Goal: Information Seeking & Learning: Learn about a topic

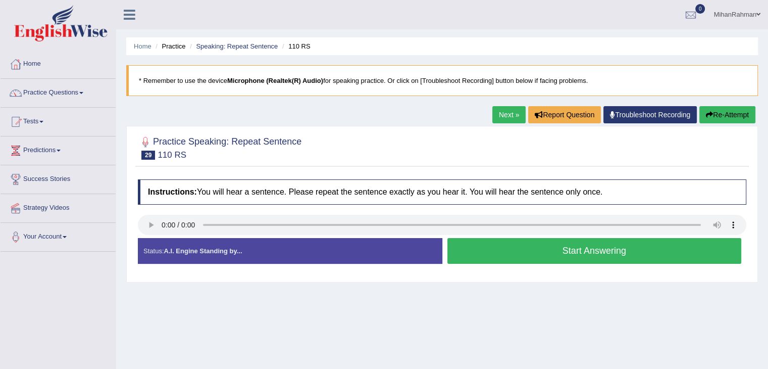
click at [513, 244] on button "Start Answering" at bounding box center [595, 251] width 295 height 26
click at [528, 245] on button "Start Answering" at bounding box center [595, 251] width 295 height 26
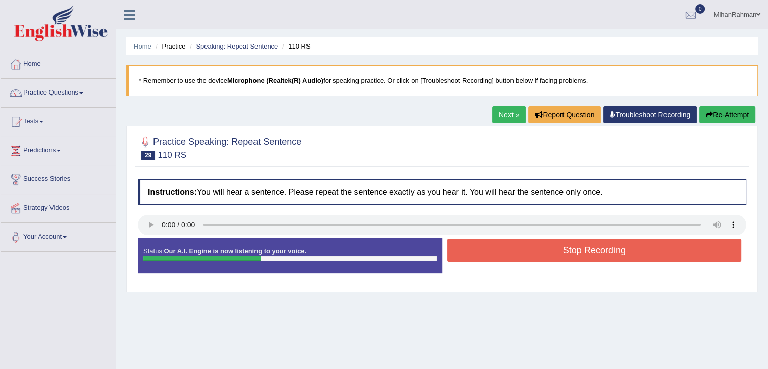
click at [528, 245] on button "Stop Recording" at bounding box center [595, 249] width 295 height 23
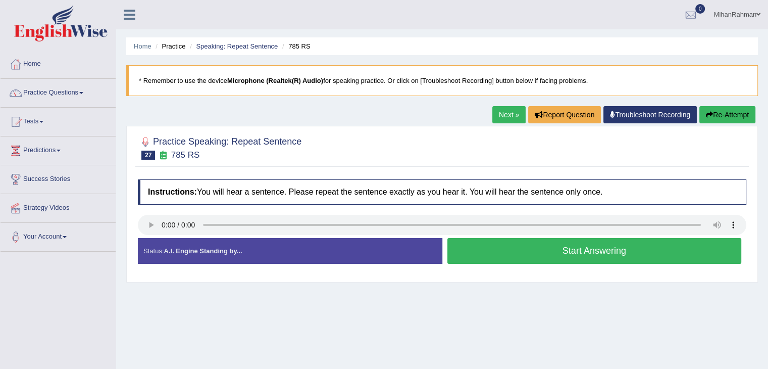
click at [503, 254] on button "Start Answering" at bounding box center [595, 251] width 295 height 26
click at [512, 249] on button "Start Answering" at bounding box center [595, 251] width 295 height 26
click at [523, 244] on button "Start Answering" at bounding box center [595, 251] width 295 height 26
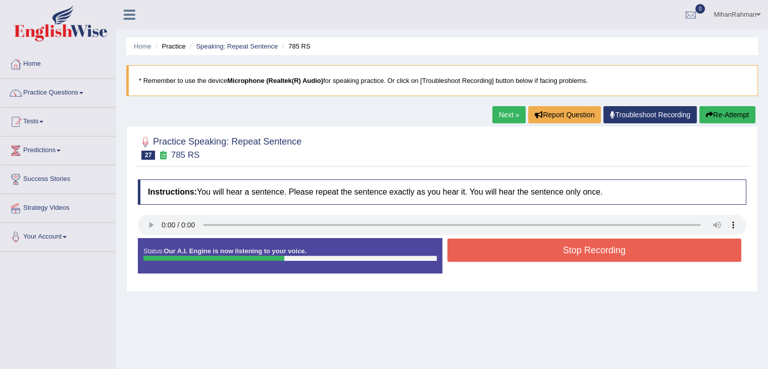
click at [523, 244] on button "Stop Recording" at bounding box center [595, 249] width 295 height 23
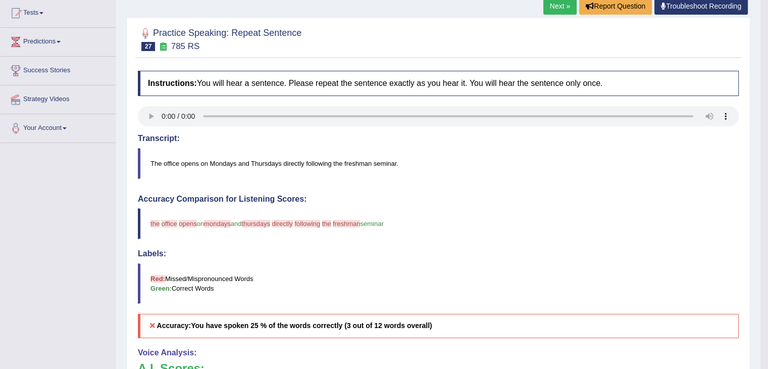
scroll to position [35, 0]
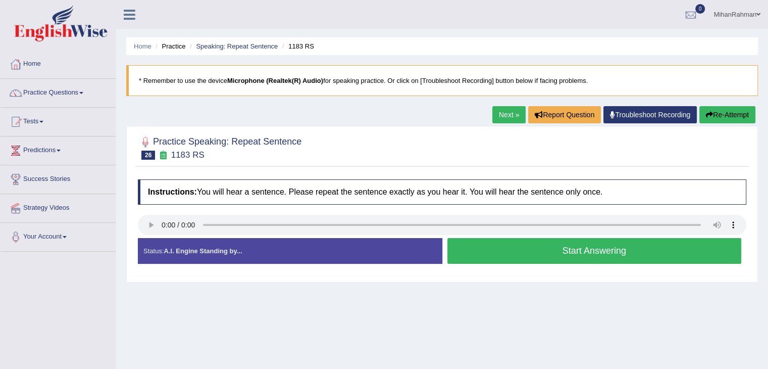
click at [525, 253] on button "Start Answering" at bounding box center [595, 251] width 295 height 26
click at [554, 258] on button "Start Answering" at bounding box center [595, 251] width 295 height 26
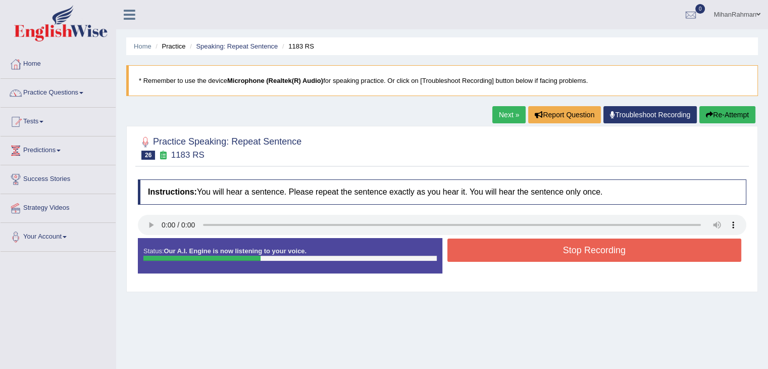
click at [554, 258] on button "Stop Recording" at bounding box center [595, 249] width 295 height 23
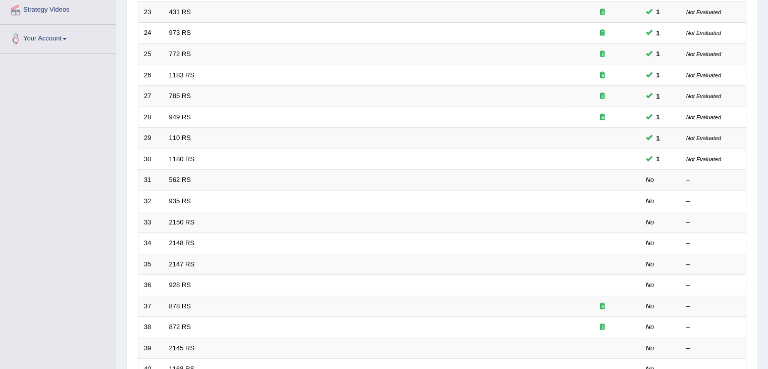
scroll to position [297, 0]
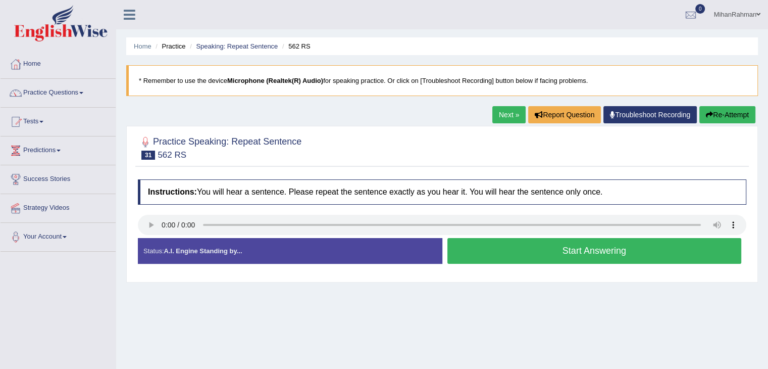
click at [568, 255] on button "Start Answering" at bounding box center [595, 251] width 295 height 26
click at [576, 257] on button "Start Answering" at bounding box center [595, 251] width 295 height 26
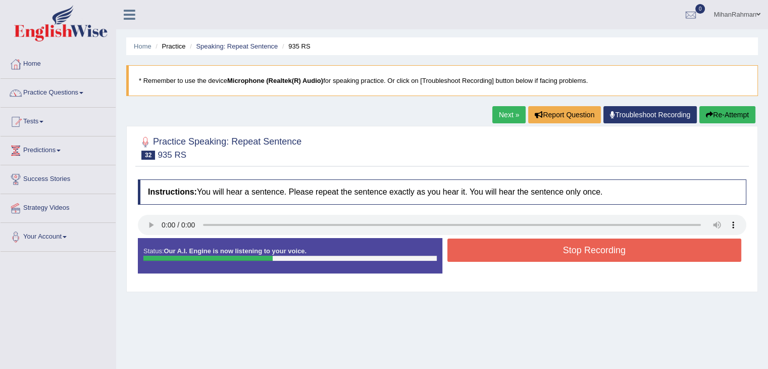
click at [576, 257] on button "Stop Recording" at bounding box center [595, 249] width 295 height 23
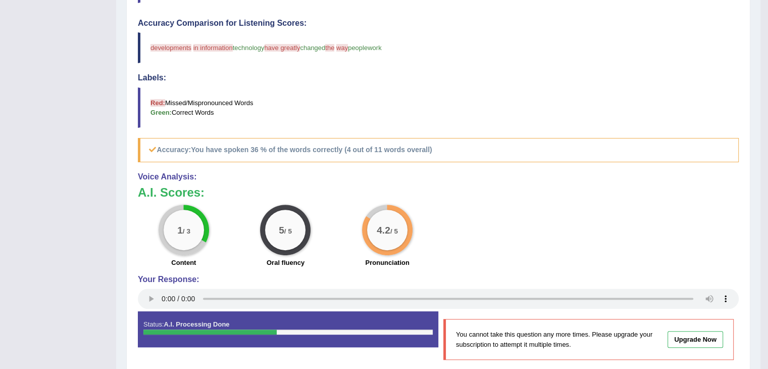
scroll to position [69, 0]
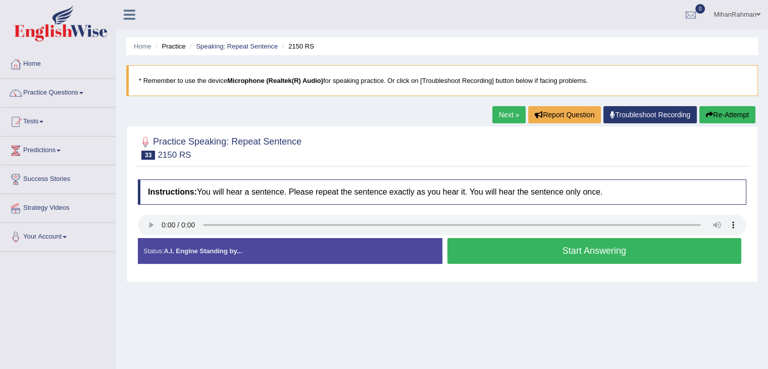
click at [545, 259] on button "Start Answering" at bounding box center [595, 251] width 295 height 26
click at [549, 245] on button "Start Answering" at bounding box center [595, 251] width 295 height 26
click at [576, 249] on button "Start Answering" at bounding box center [595, 251] width 295 height 26
click at [549, 272] on div "Status: A.I. Engine Standing by... Start Answering Stop Recording" at bounding box center [442, 256] width 609 height 36
click at [566, 238] on button "Start Answering" at bounding box center [595, 251] width 295 height 26
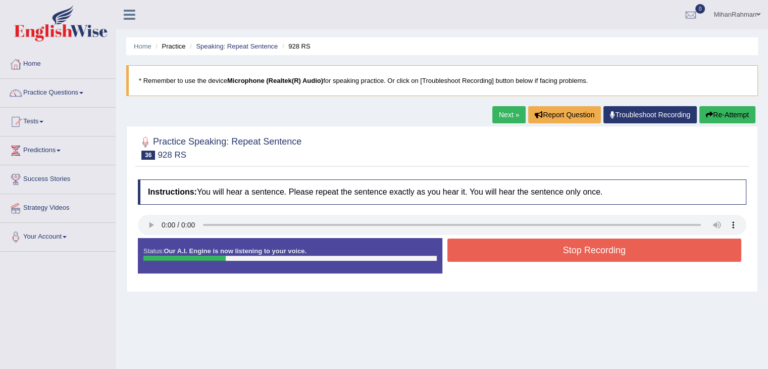
click at [566, 238] on button "Stop Recording" at bounding box center [595, 249] width 295 height 23
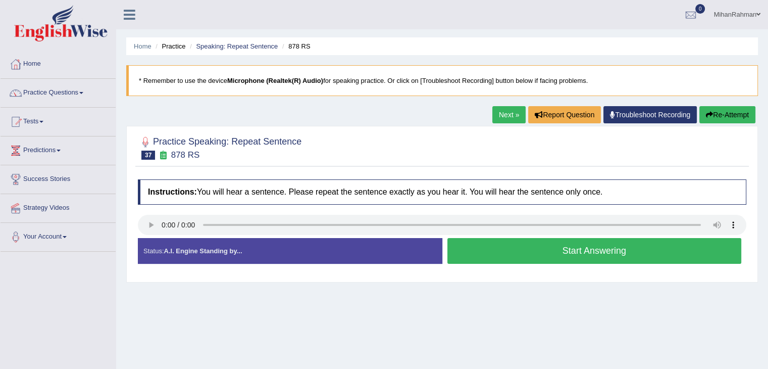
click at [479, 33] on div "Home Practice Speaking: Repeat Sentence 878 RS * Remember to use the device Mic…" at bounding box center [442, 252] width 652 height 505
click at [524, 252] on button "Start Answering" at bounding box center [595, 251] width 295 height 26
click at [554, 247] on button "Start Answering" at bounding box center [595, 251] width 295 height 26
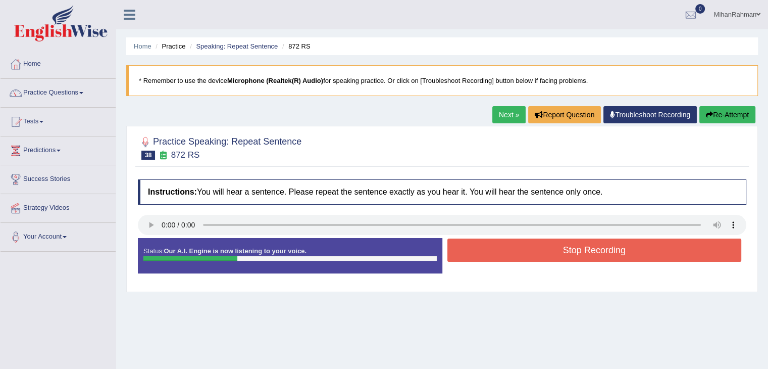
click at [554, 247] on button "Stop Recording" at bounding box center [595, 249] width 295 height 23
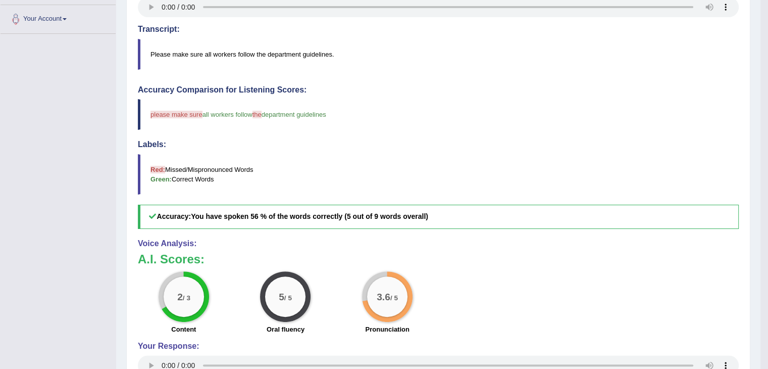
scroll to position [28, 0]
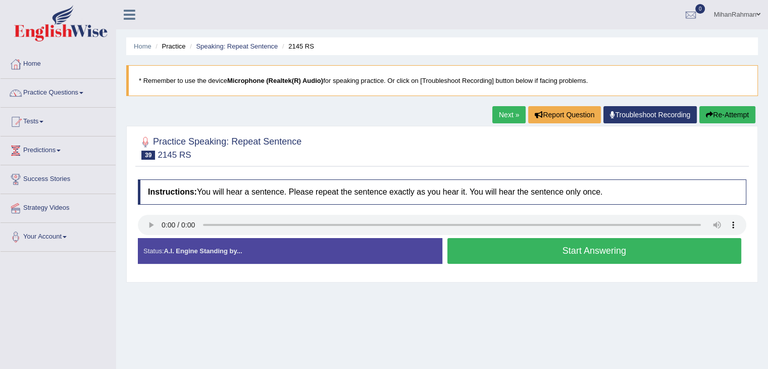
click at [558, 251] on button "Start Answering" at bounding box center [595, 251] width 295 height 26
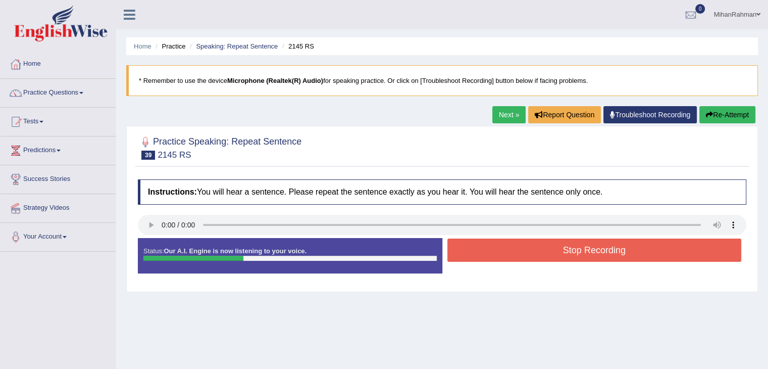
click at [558, 251] on button "Stop Recording" at bounding box center [595, 249] width 295 height 23
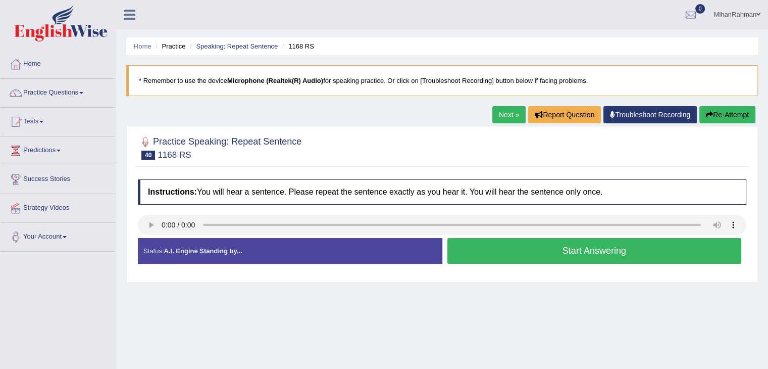
click at [540, 252] on button "Start Answering" at bounding box center [595, 251] width 295 height 26
click at [509, 251] on button "Start Answering" at bounding box center [595, 251] width 295 height 26
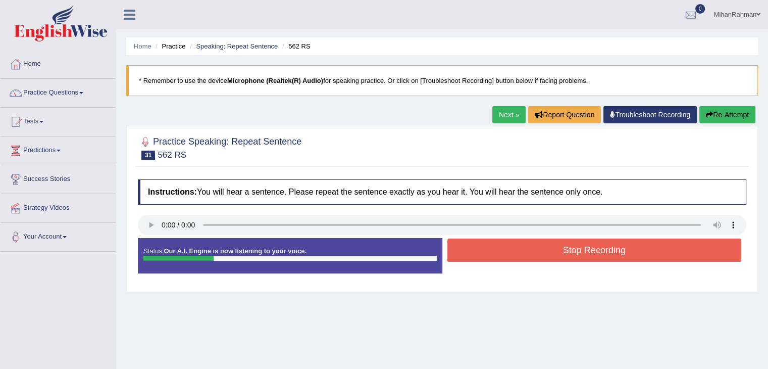
click at [509, 251] on button "Stop Recording" at bounding box center [595, 249] width 295 height 23
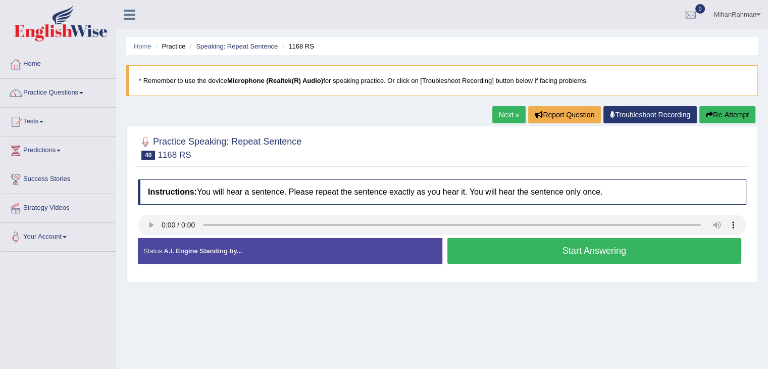
click at [564, 251] on button "Start Answering" at bounding box center [595, 251] width 295 height 26
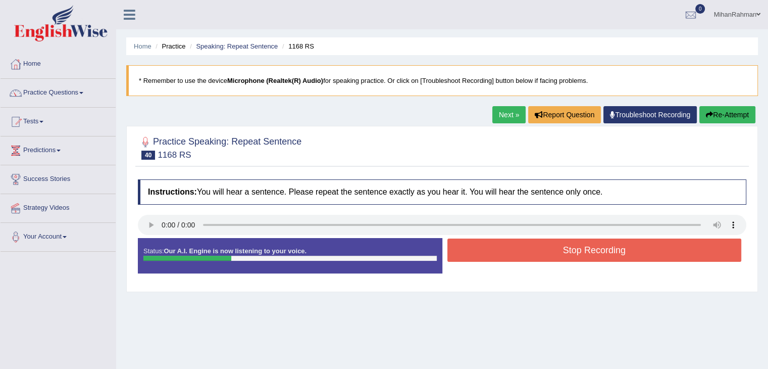
click at [564, 251] on button "Stop Recording" at bounding box center [595, 249] width 295 height 23
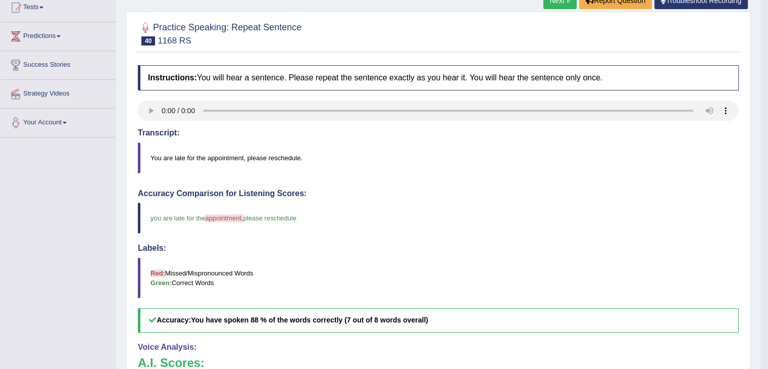
scroll to position [97, 0]
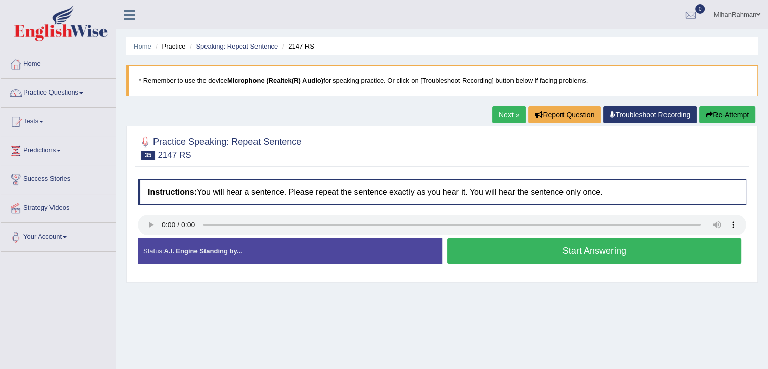
click at [536, 246] on button "Start Answering" at bounding box center [595, 251] width 295 height 26
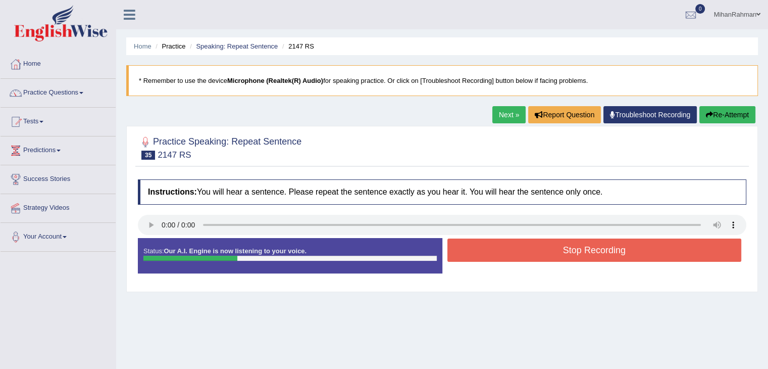
click at [536, 246] on button "Stop Recording" at bounding box center [595, 249] width 295 height 23
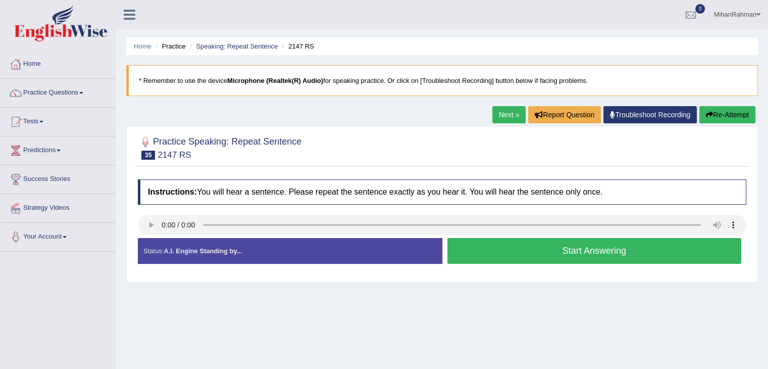
click at [589, 249] on button "Start Answering" at bounding box center [595, 251] width 295 height 26
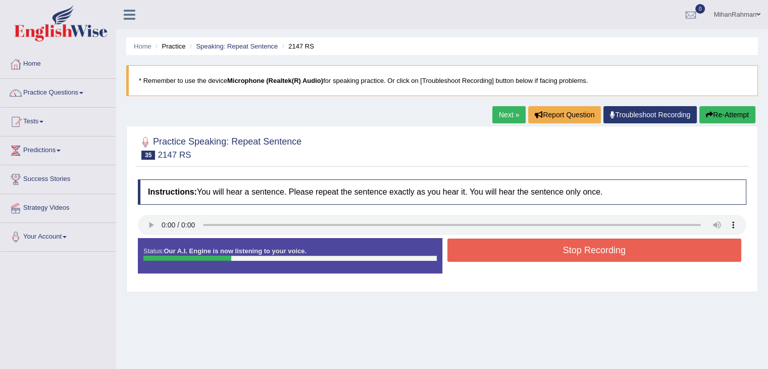
click at [589, 249] on button "Stop Recording" at bounding box center [595, 249] width 295 height 23
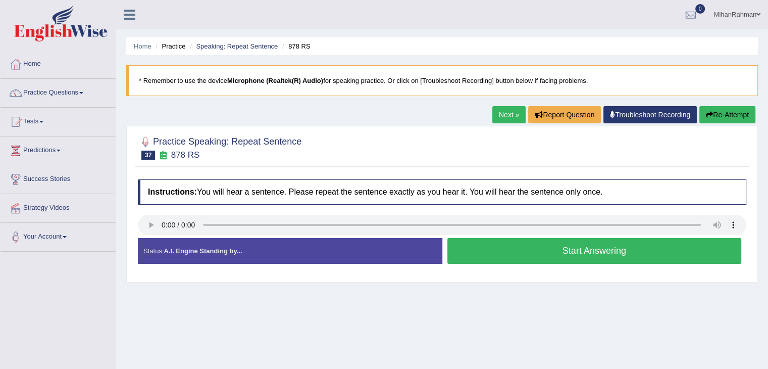
click at [541, 251] on button "Start Answering" at bounding box center [595, 251] width 295 height 26
click at [529, 258] on button "Start Answering" at bounding box center [595, 251] width 295 height 26
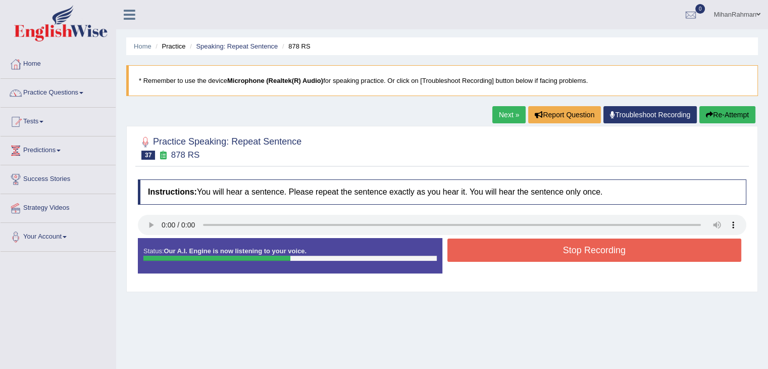
click at [529, 258] on button "Stop Recording" at bounding box center [595, 249] width 295 height 23
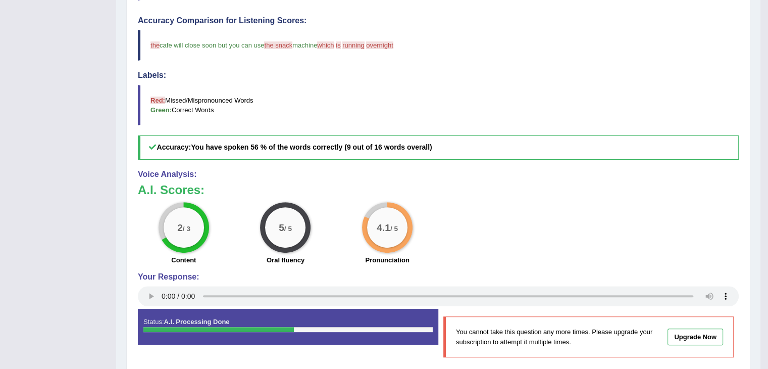
scroll to position [6, 0]
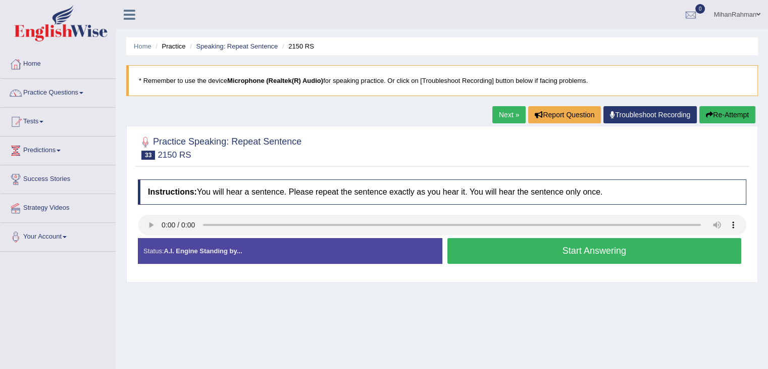
click at [508, 259] on button "Start Answering" at bounding box center [595, 251] width 295 height 26
click at [555, 257] on button "Start Answering" at bounding box center [595, 251] width 295 height 26
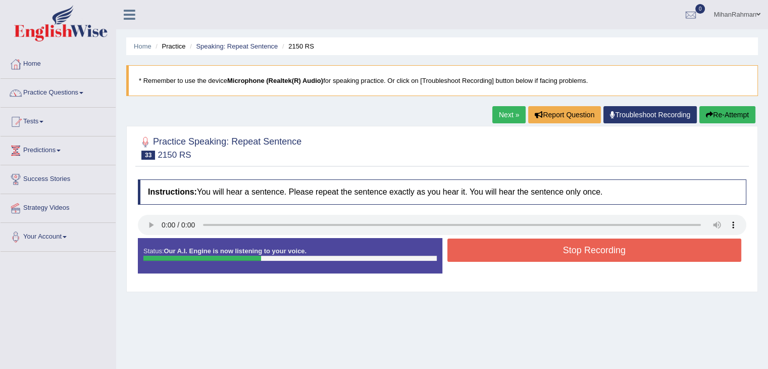
click at [555, 257] on button "Stop Recording" at bounding box center [595, 249] width 295 height 23
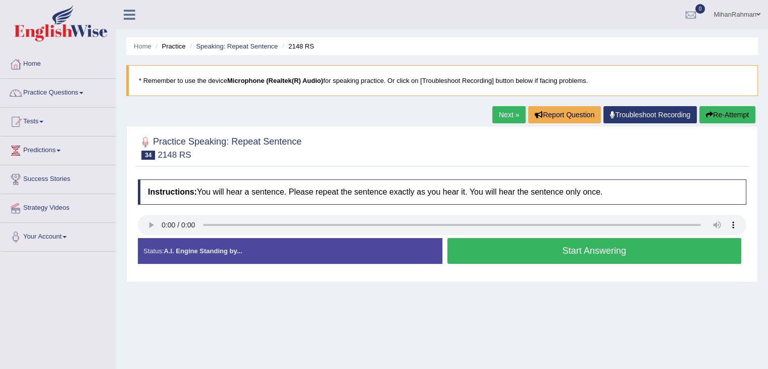
click at [522, 247] on button "Start Answering" at bounding box center [595, 251] width 295 height 26
click at [492, 255] on button "Start Answering" at bounding box center [595, 251] width 295 height 26
click at [477, 241] on button "Start Answering" at bounding box center [595, 251] width 295 height 26
click at [536, 257] on button "Start Answering" at bounding box center [595, 251] width 295 height 26
click at [493, 257] on button "Start Answering" at bounding box center [595, 251] width 295 height 26
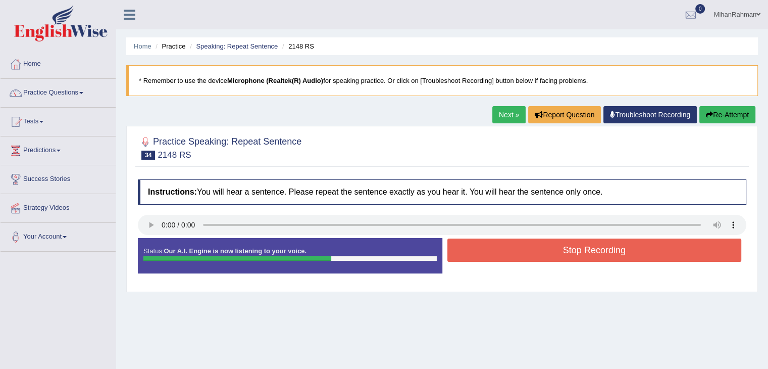
click at [493, 257] on button "Stop Recording" at bounding box center [595, 249] width 295 height 23
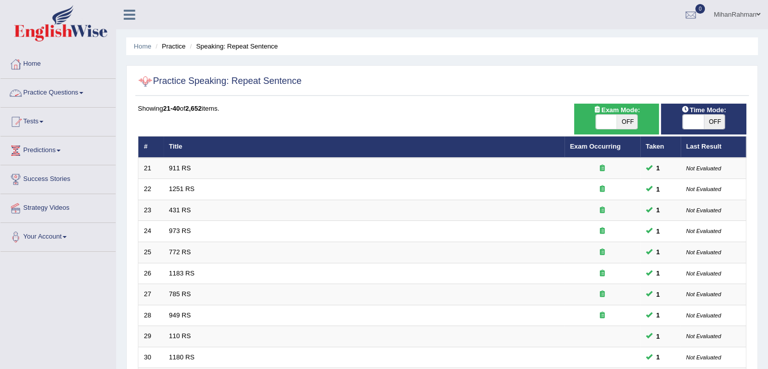
click at [73, 91] on link "Practice Questions" at bounding box center [58, 91] width 115 height 25
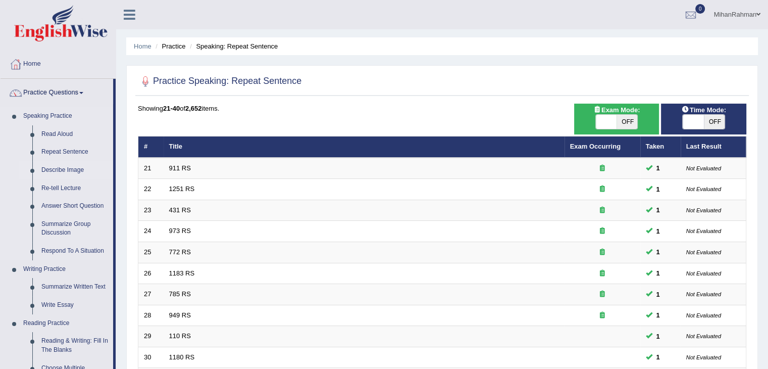
click at [65, 167] on link "Describe Image" at bounding box center [75, 170] width 76 height 18
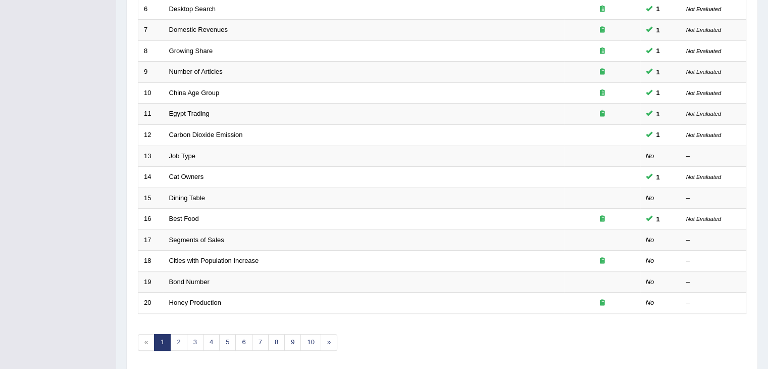
scroll to position [273, 0]
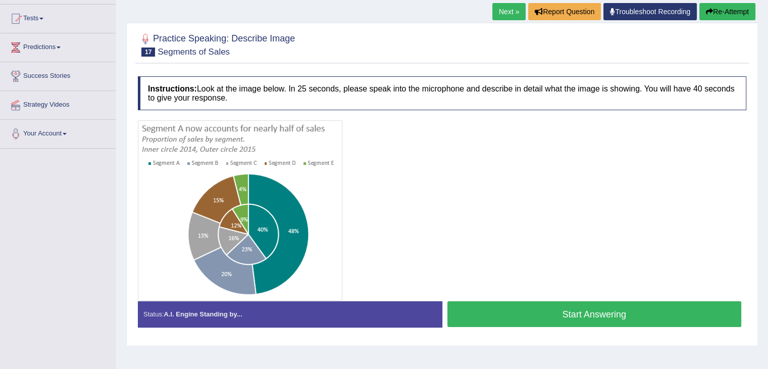
scroll to position [115, 0]
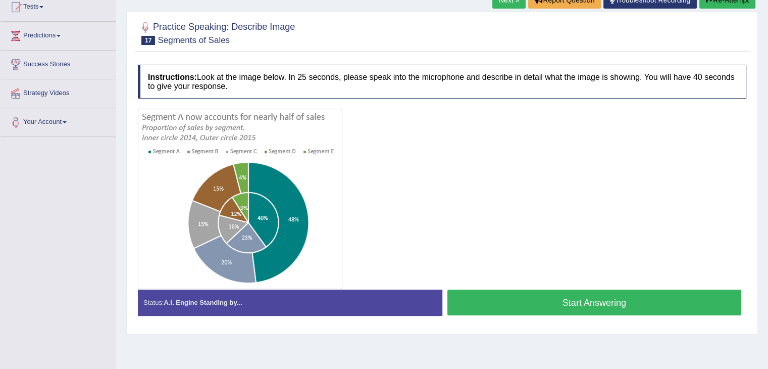
click at [540, 305] on button "Start Answering" at bounding box center [595, 302] width 295 height 26
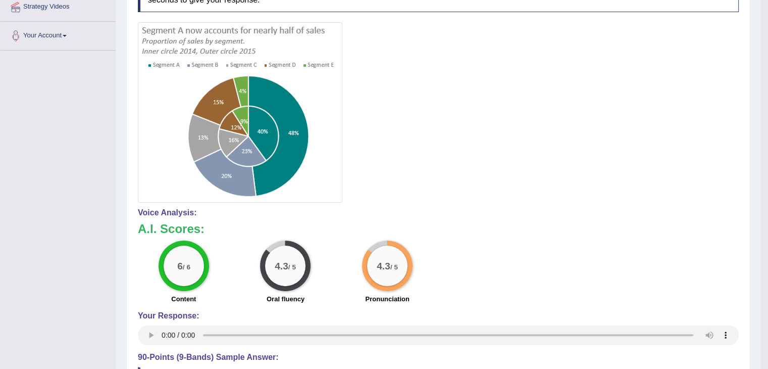
scroll to position [31, 0]
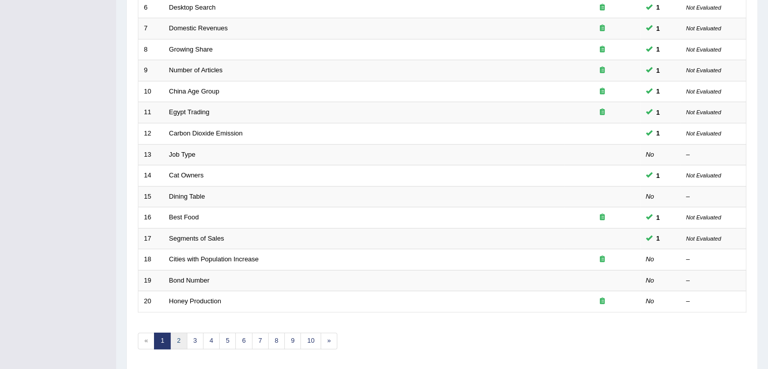
click at [179, 336] on link "2" at bounding box center [178, 340] width 17 height 17
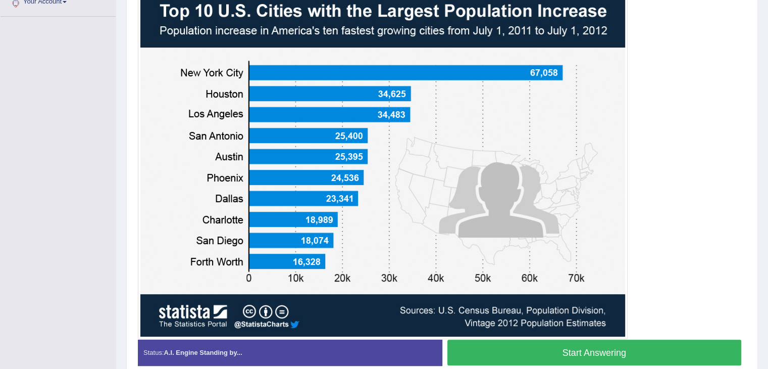
scroll to position [236, 0]
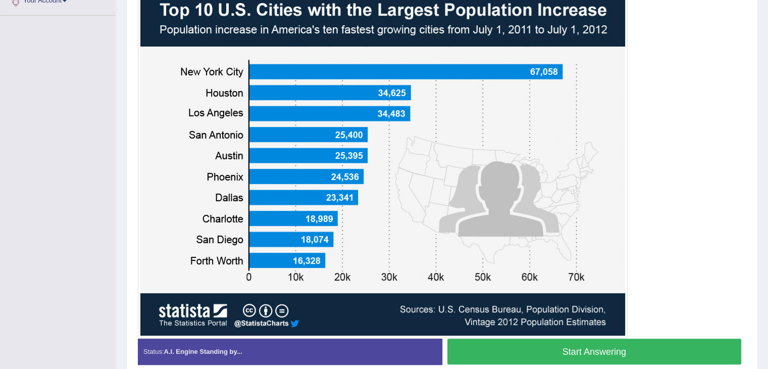
click at [561, 357] on button "Start Answering" at bounding box center [595, 351] width 295 height 26
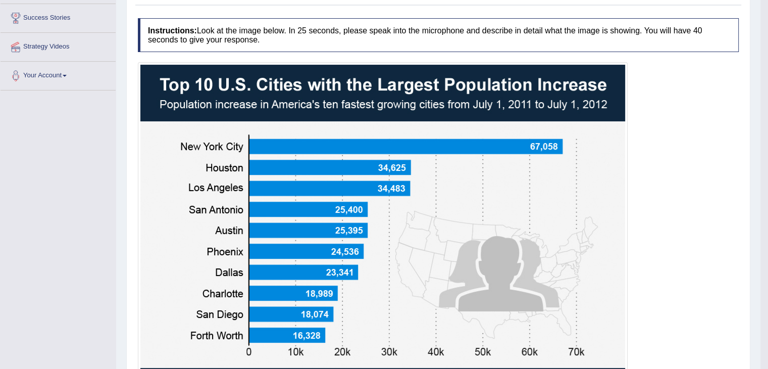
scroll to position [0, 0]
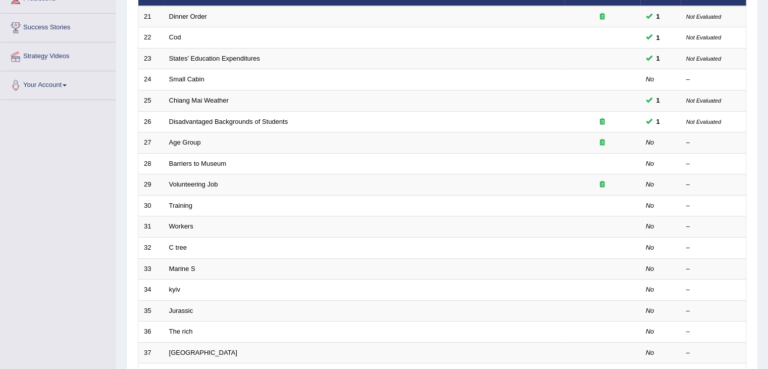
scroll to position [160, 0]
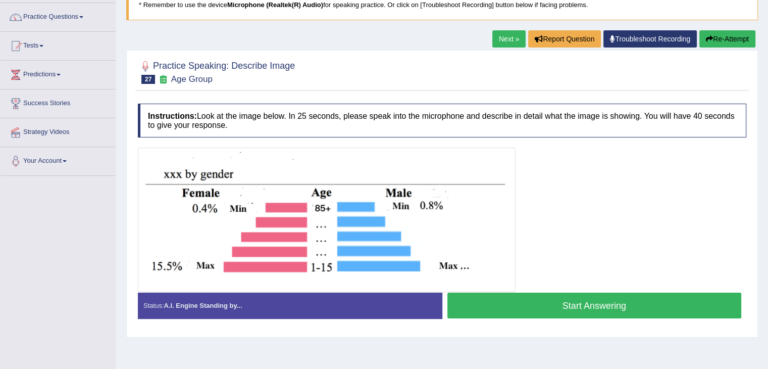
scroll to position [84, 0]
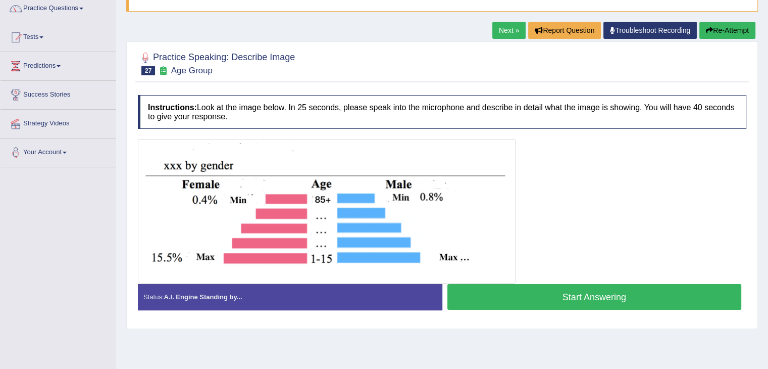
click at [324, 172] on img at bounding box center [326, 210] width 373 height 139
click at [605, 293] on button "Start Answering" at bounding box center [595, 297] width 295 height 26
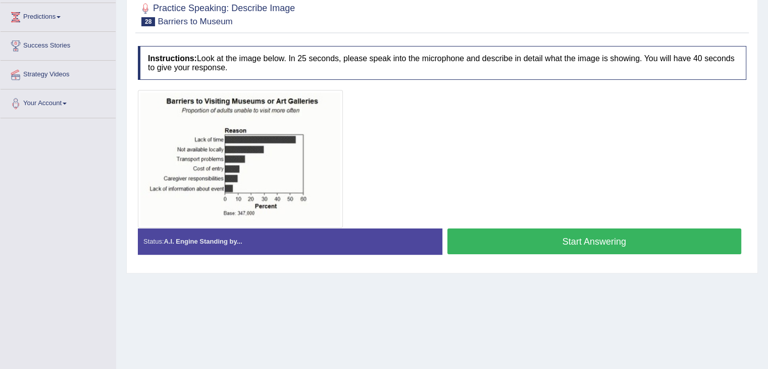
scroll to position [137, 0]
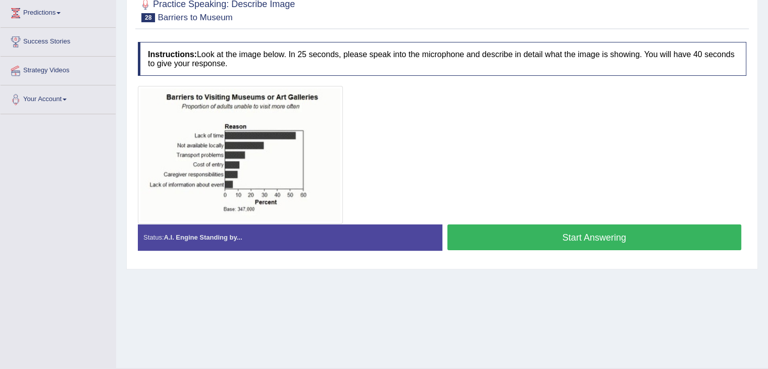
click at [626, 234] on button "Start Answering" at bounding box center [595, 237] width 295 height 26
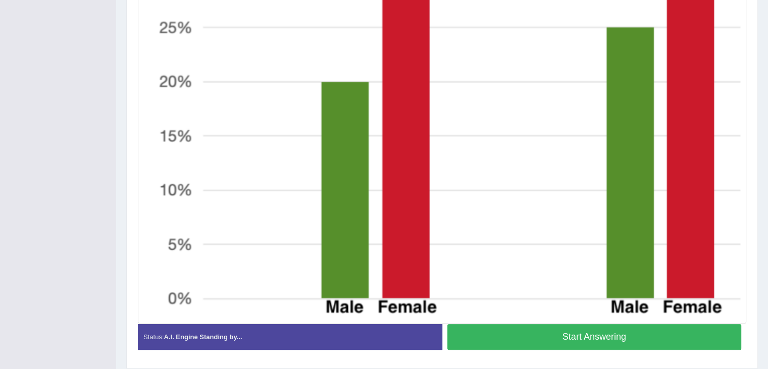
scroll to position [472, 0]
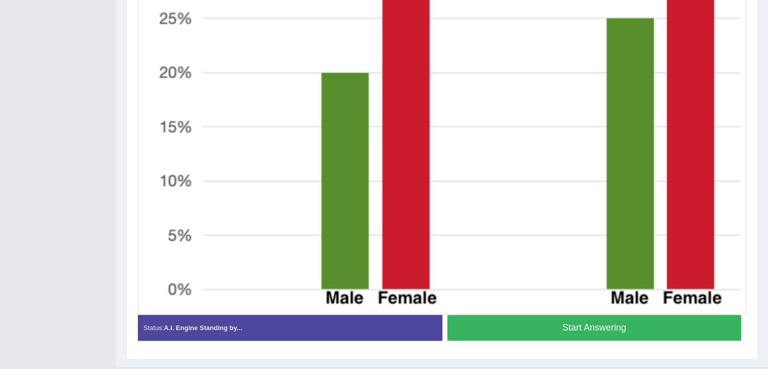
click at [610, 319] on button "Start Answering" at bounding box center [595, 328] width 295 height 26
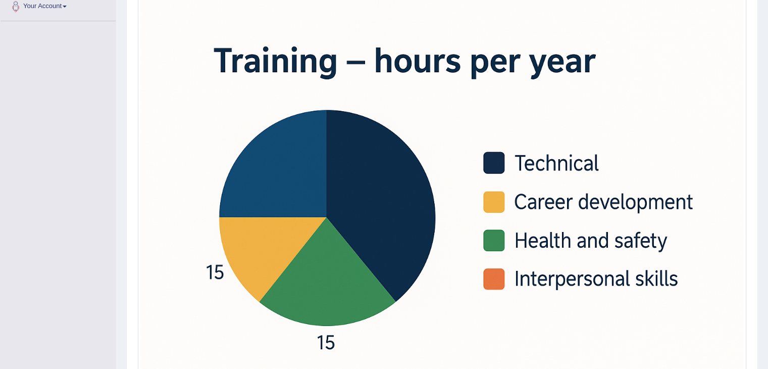
scroll to position [305, 0]
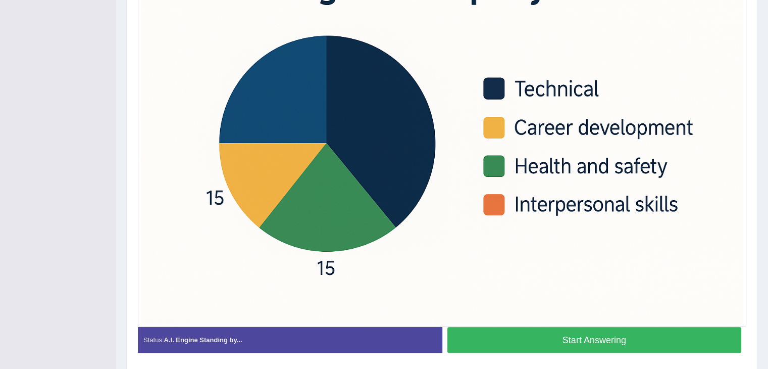
click at [634, 340] on button "Start Answering" at bounding box center [595, 340] width 295 height 26
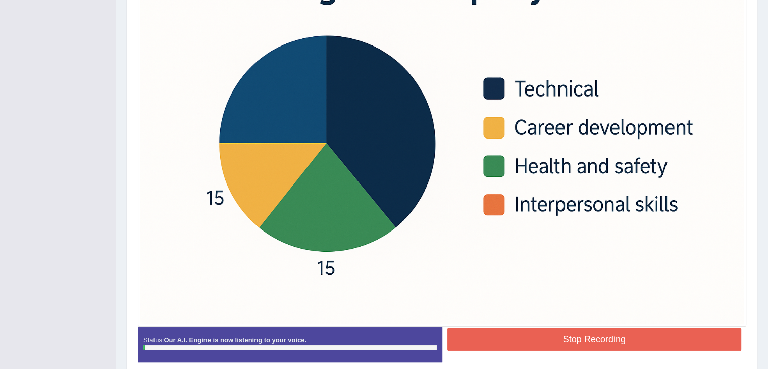
scroll to position [207, 0]
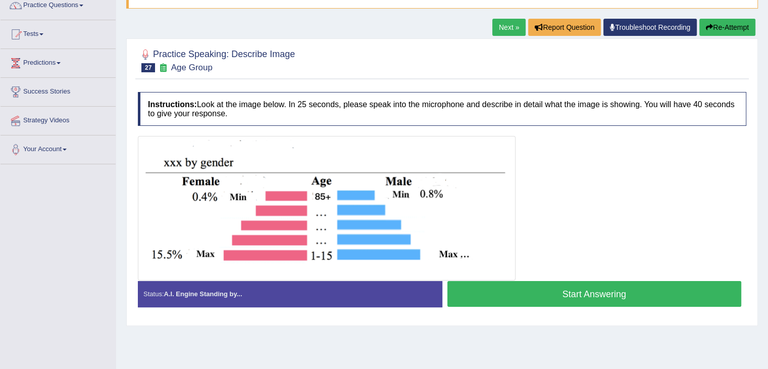
click at [523, 291] on button "Start Answering" at bounding box center [595, 294] width 295 height 26
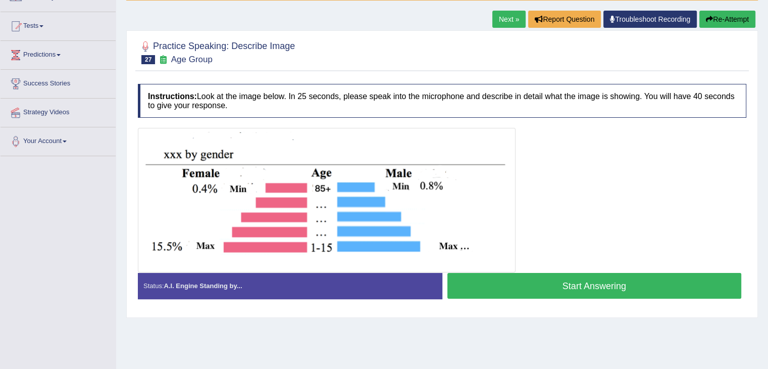
scroll to position [87, 0]
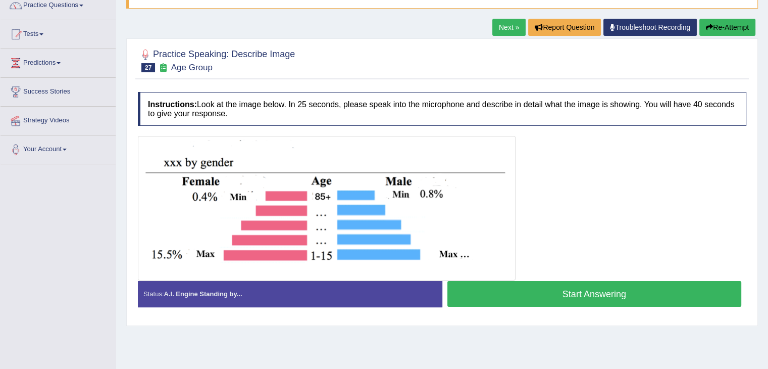
click at [560, 286] on button "Start Answering" at bounding box center [595, 294] width 295 height 26
click at [592, 296] on button "Start Answering" at bounding box center [595, 294] width 295 height 26
click at [539, 291] on button "Start Answering" at bounding box center [595, 294] width 295 height 26
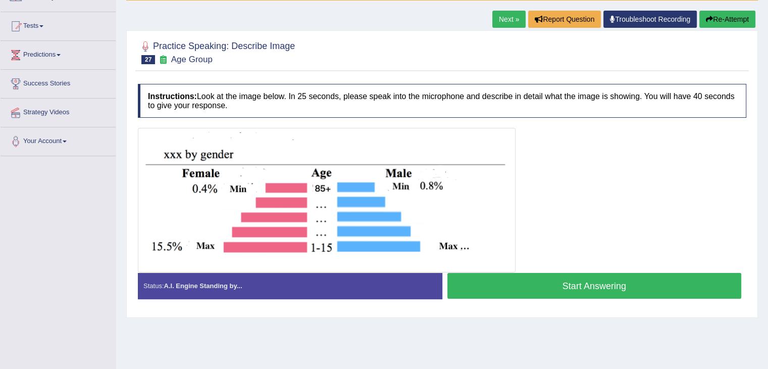
scroll to position [87, 0]
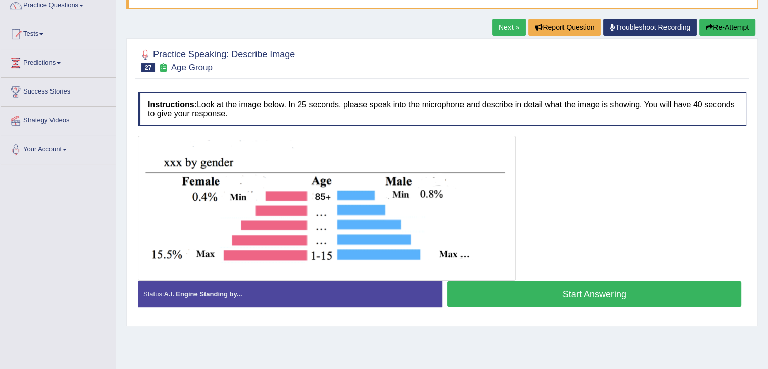
click at [515, 285] on button "Start Answering" at bounding box center [595, 294] width 295 height 26
click at [568, 289] on button "Start Answering" at bounding box center [595, 294] width 295 height 26
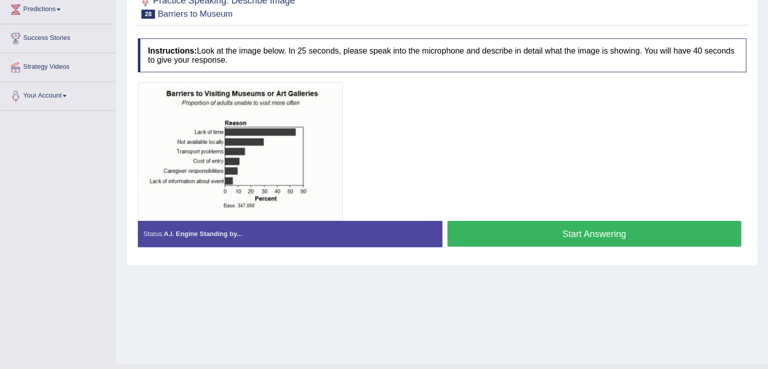
drag, startPoint x: 560, startPoint y: 234, endPoint x: 471, endPoint y: 184, distance: 101.8
click at [471, 184] on div "Instructions: Look at the image below. In 25 seconds, please speak into the mic…" at bounding box center [442, 146] width 614 height 226
click at [509, 225] on button "Start Answering" at bounding box center [595, 234] width 295 height 26
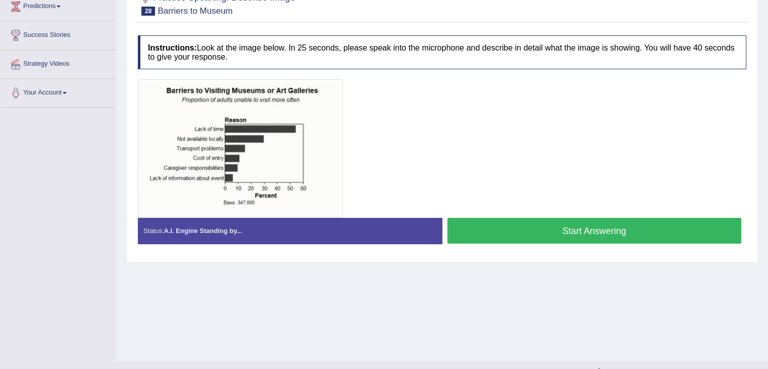
click at [499, 225] on button "Start Answering" at bounding box center [595, 231] width 295 height 26
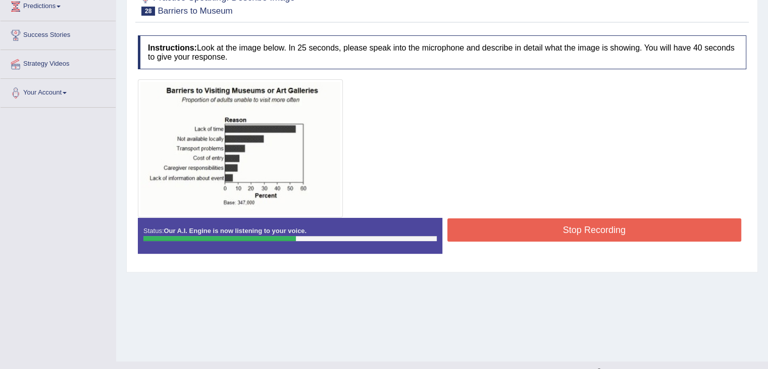
click at [228, 190] on img at bounding box center [240, 148] width 200 height 133
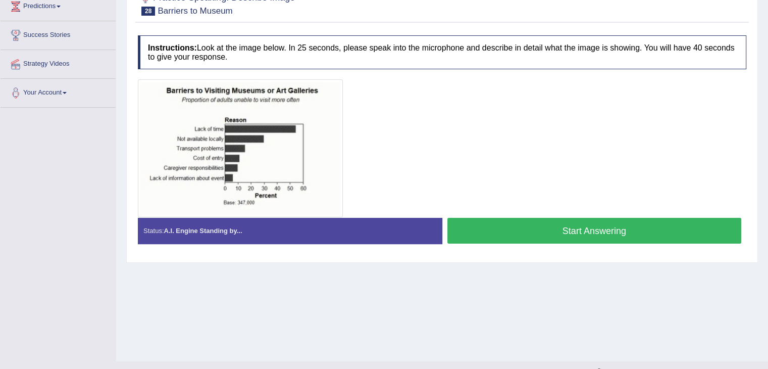
click at [587, 237] on button "Start Answering" at bounding box center [595, 231] width 295 height 26
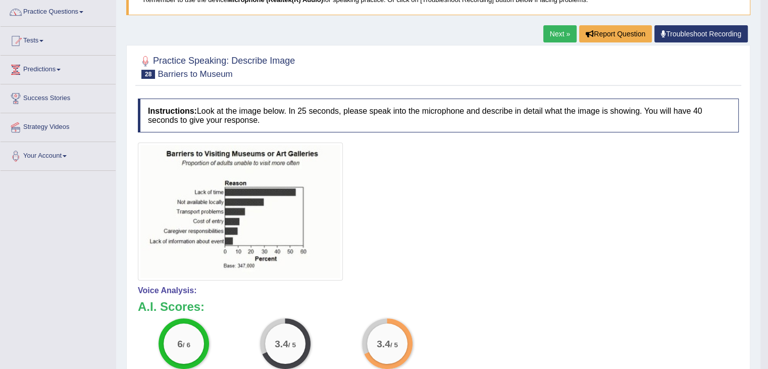
scroll to position [69, 0]
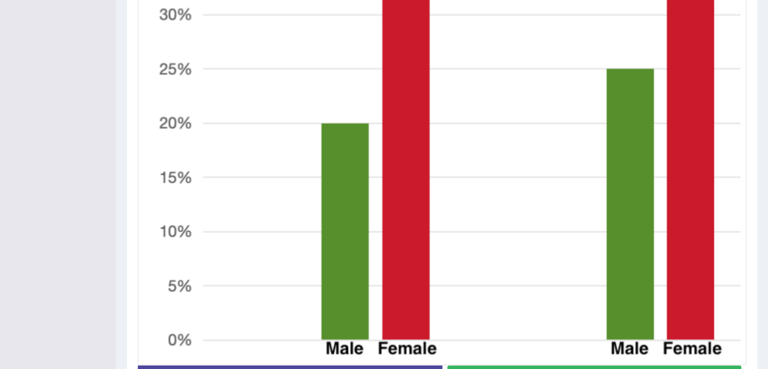
scroll to position [495, 0]
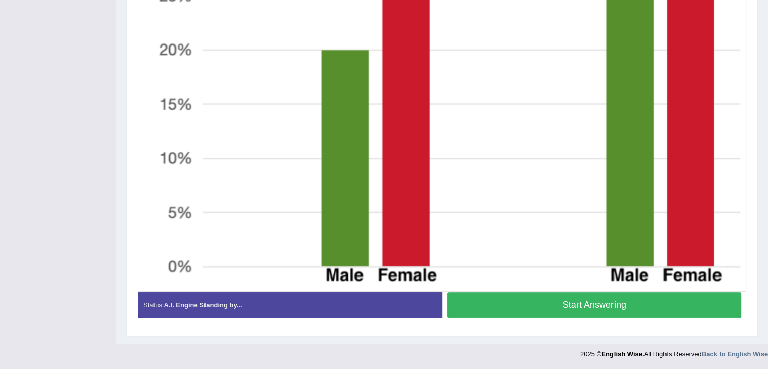
click at [623, 308] on button "Start Answering" at bounding box center [595, 305] width 295 height 26
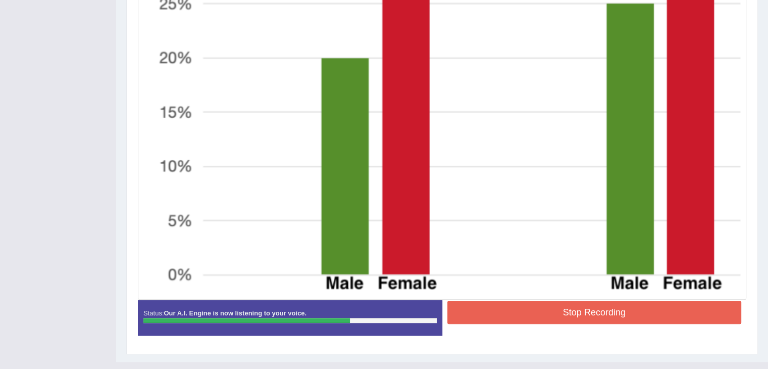
scroll to position [505, 0]
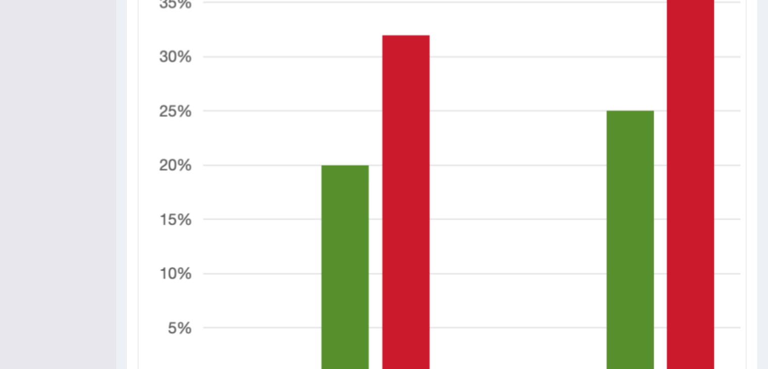
scroll to position [495, 0]
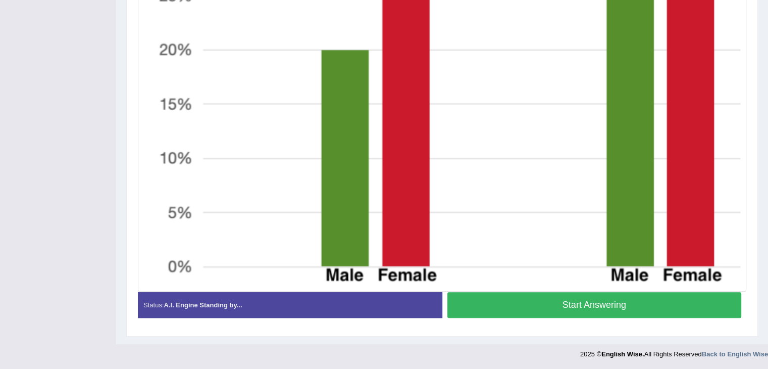
click at [584, 302] on button "Start Answering" at bounding box center [595, 305] width 295 height 26
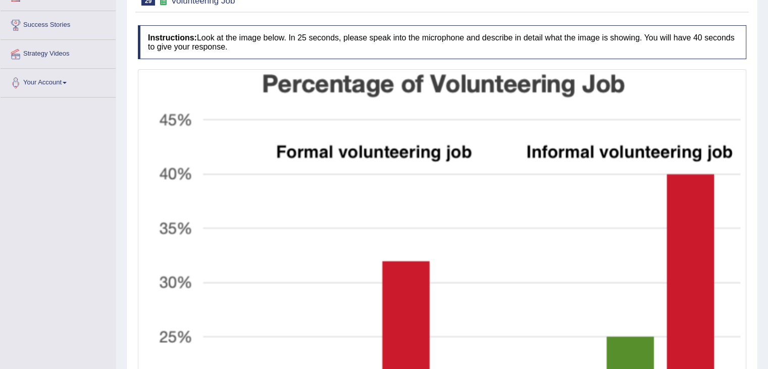
scroll to position [36, 0]
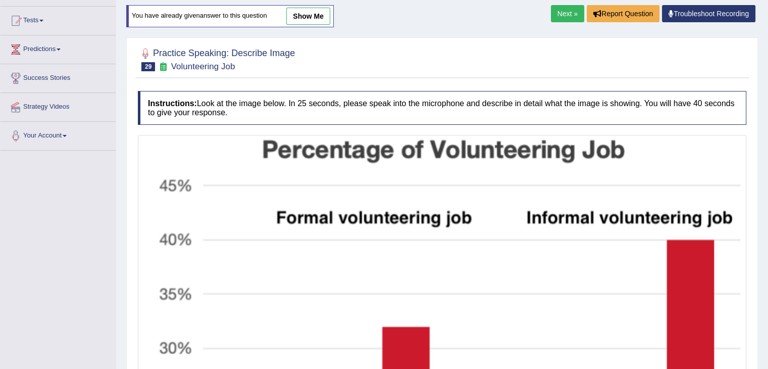
scroll to position [83, 0]
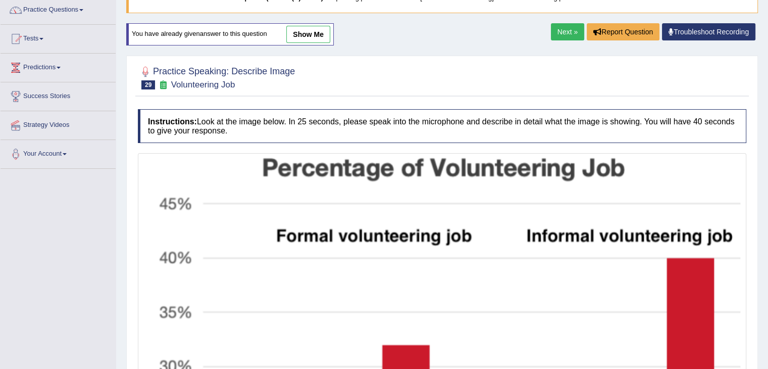
click at [305, 32] on link "show me" at bounding box center [308, 34] width 44 height 17
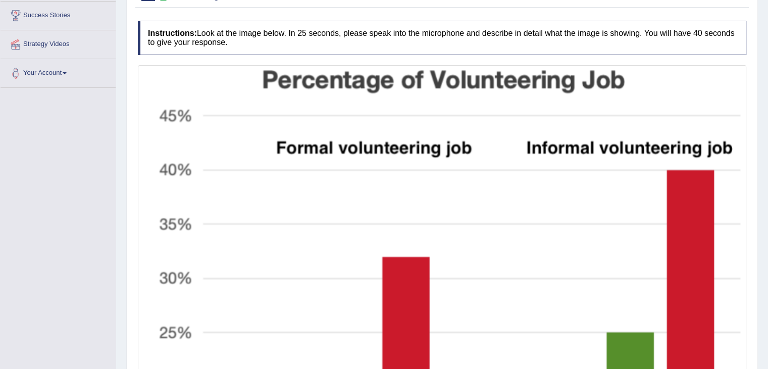
scroll to position [0, 0]
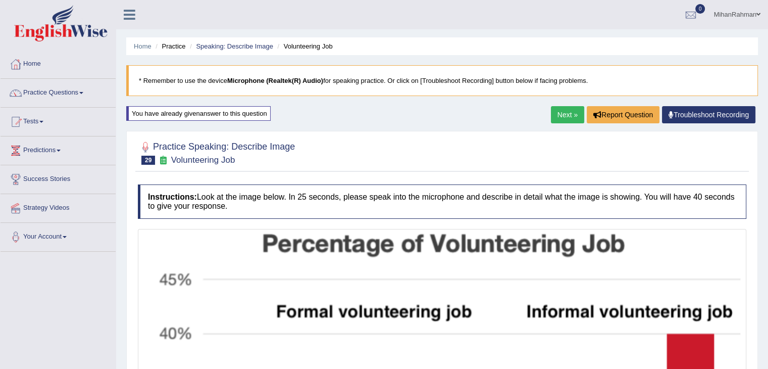
click at [251, 115] on div "You have already given answer to this question" at bounding box center [198, 113] width 144 height 15
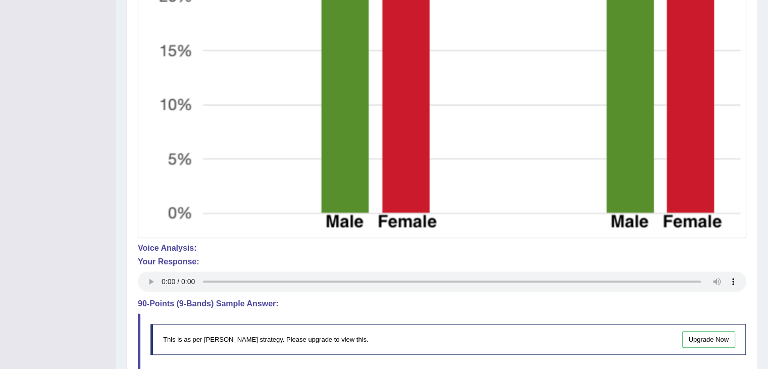
scroll to position [665, 0]
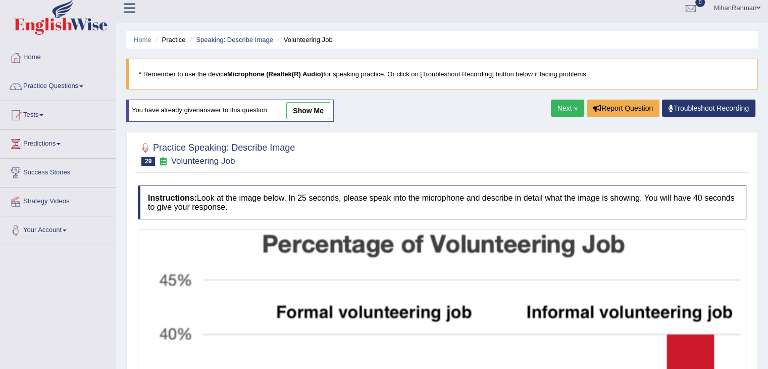
scroll to position [4, 0]
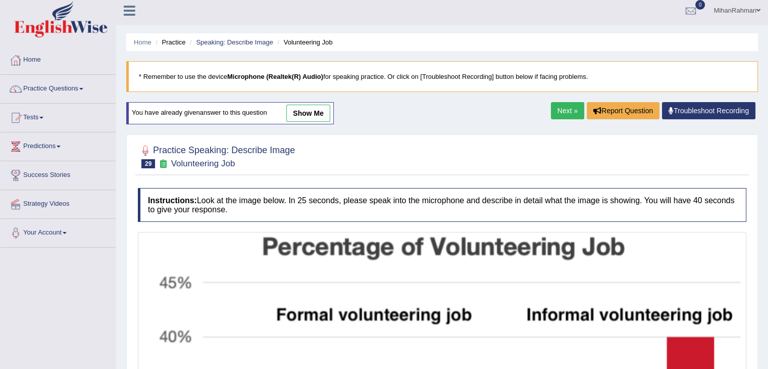
click at [295, 116] on link "show me" at bounding box center [308, 113] width 44 height 17
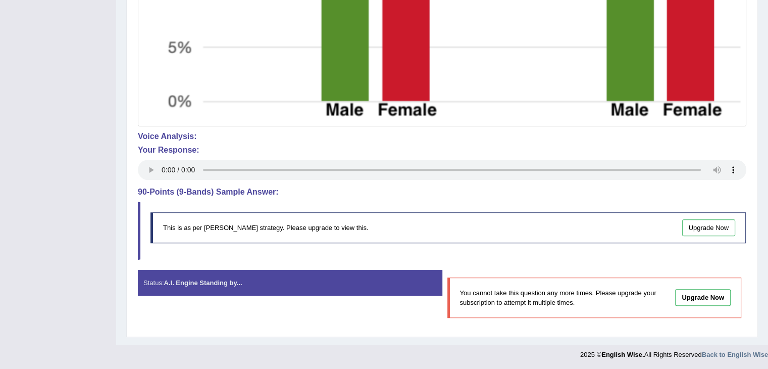
scroll to position [0, 0]
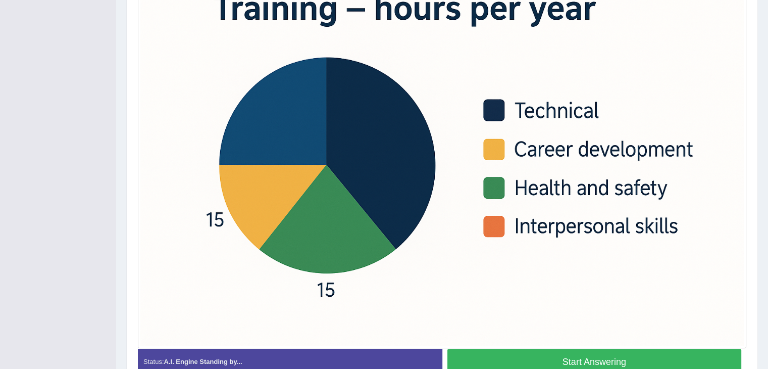
scroll to position [329, 0]
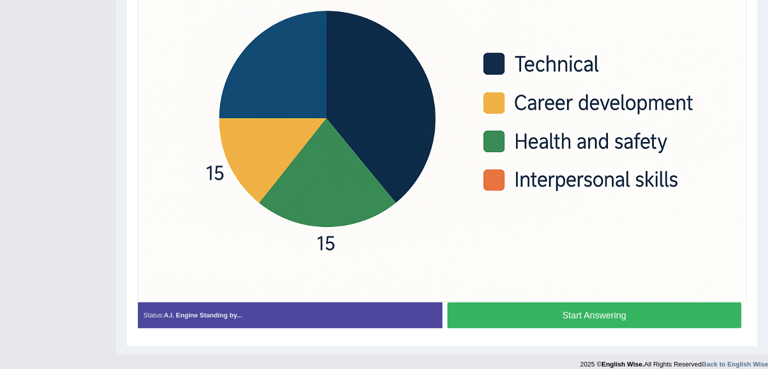
click at [612, 311] on button "Start Answering" at bounding box center [595, 315] width 295 height 26
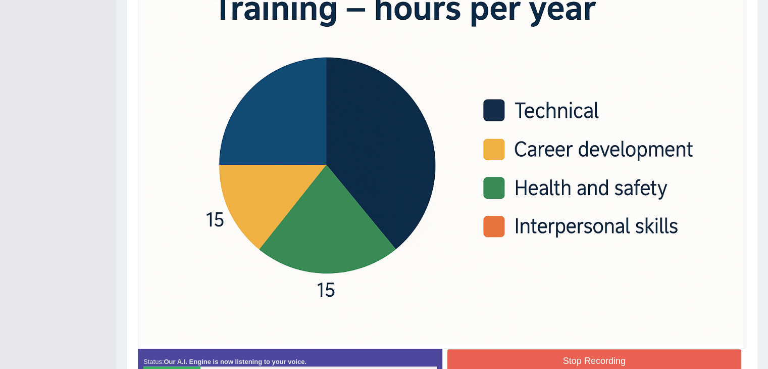
scroll to position [303, 0]
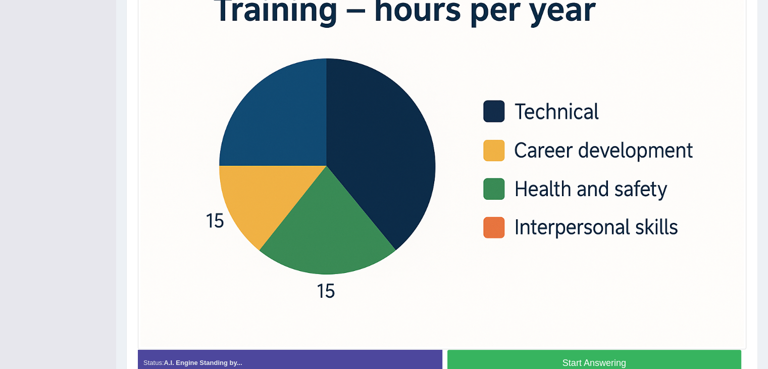
scroll to position [279, 0]
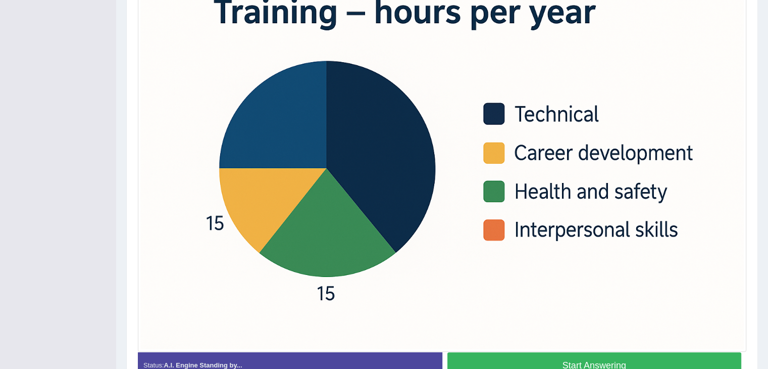
click at [621, 354] on button "Start Answering" at bounding box center [595, 365] width 295 height 26
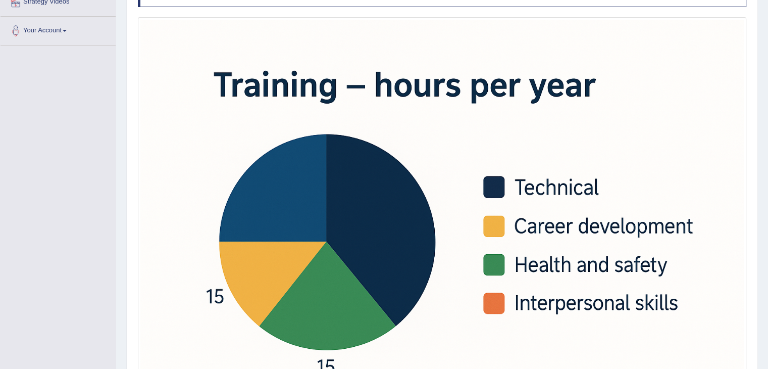
scroll to position [207, 0]
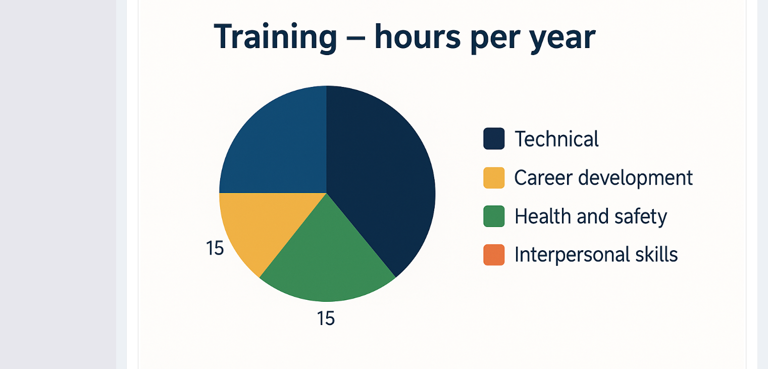
scroll to position [291, 0]
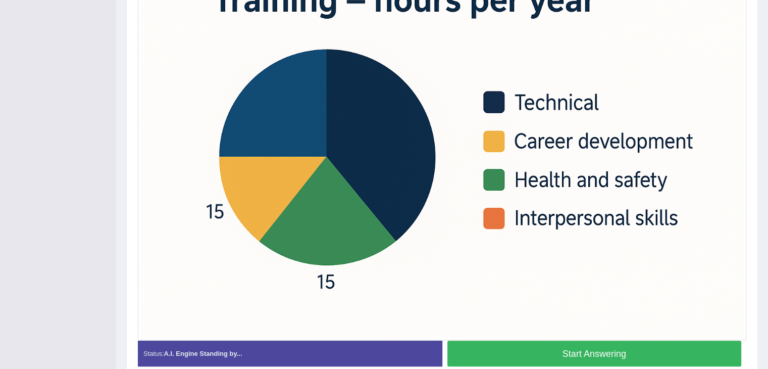
click at [604, 344] on button "Start Answering" at bounding box center [595, 353] width 295 height 26
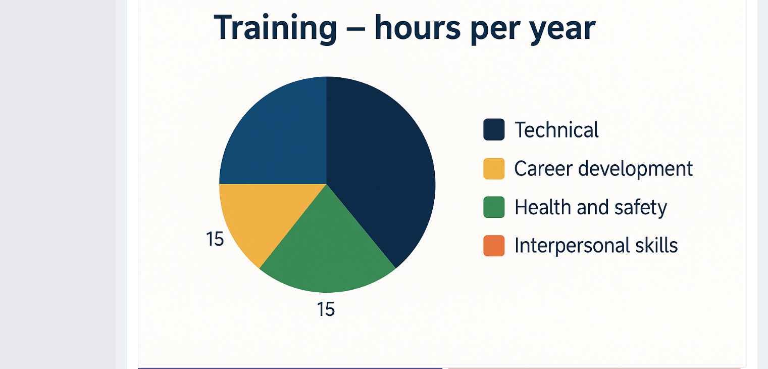
scroll to position [266, 0]
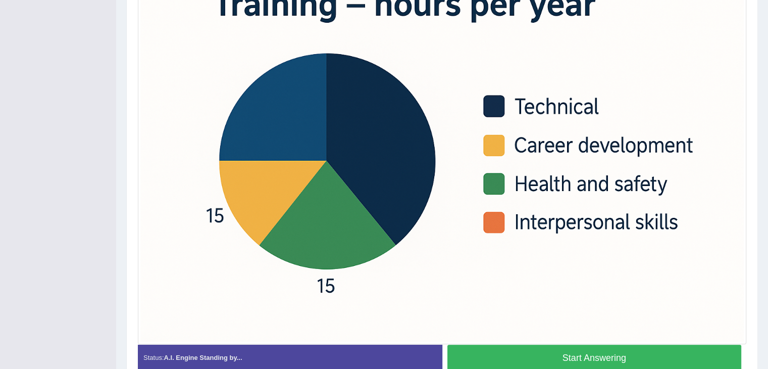
scroll to position [287, 0]
click at [599, 345] on button "Start Answering" at bounding box center [595, 357] width 295 height 26
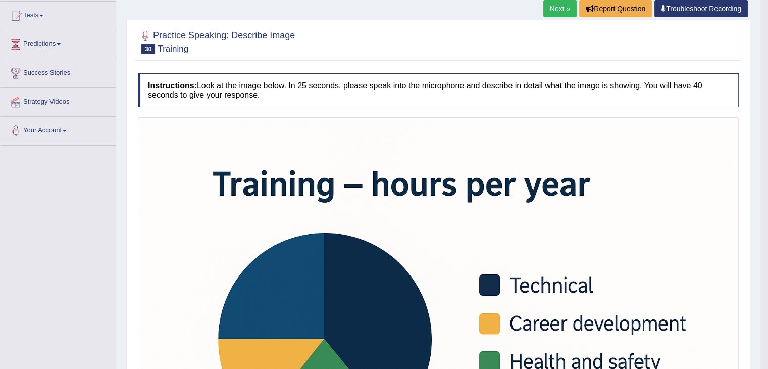
scroll to position [0, 0]
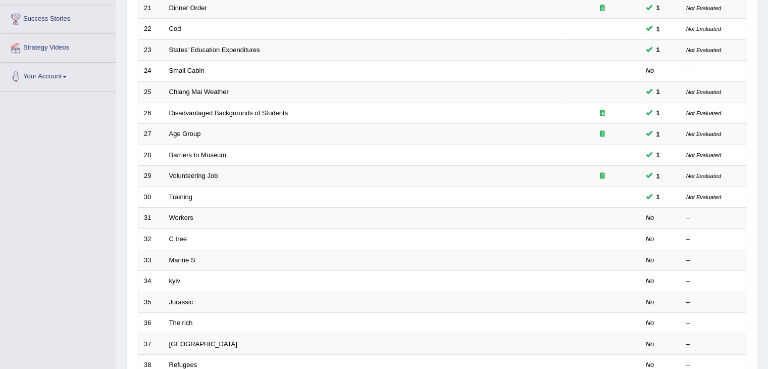
scroll to position [248, 0]
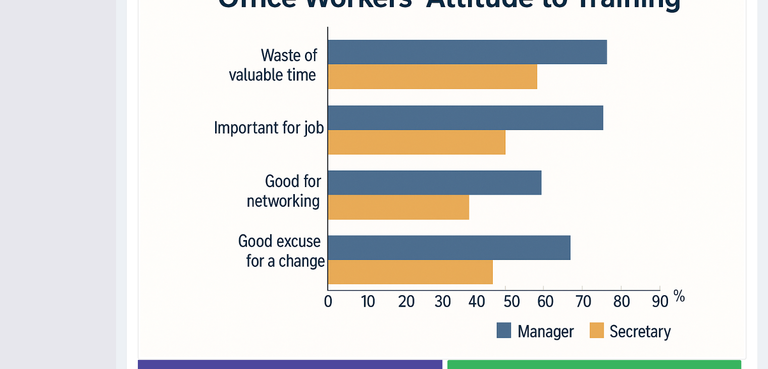
scroll to position [319, 0]
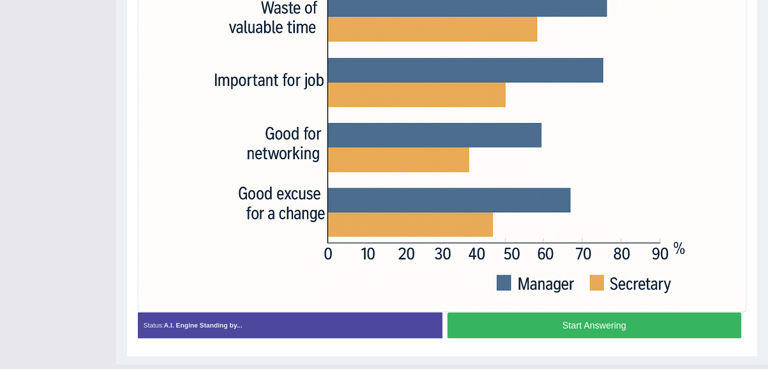
click at [591, 325] on button "Start Answering" at bounding box center [595, 325] width 295 height 26
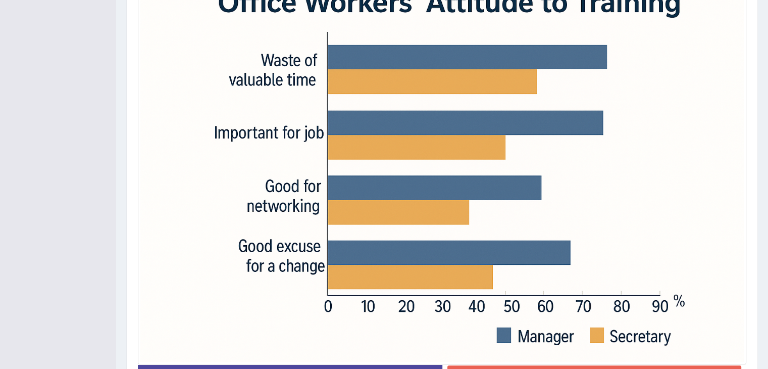
scroll to position [268, 0]
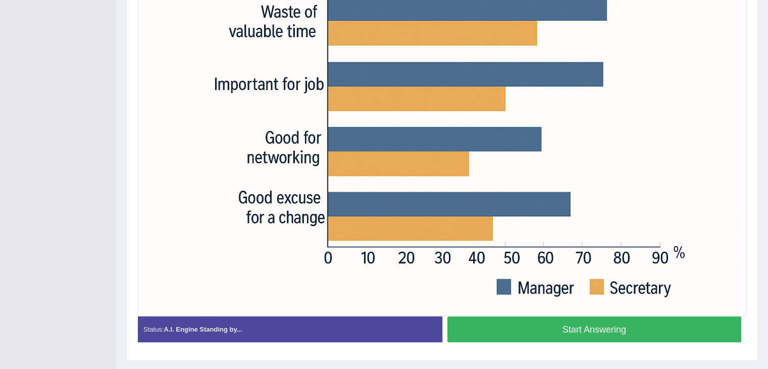
scroll to position [316, 0]
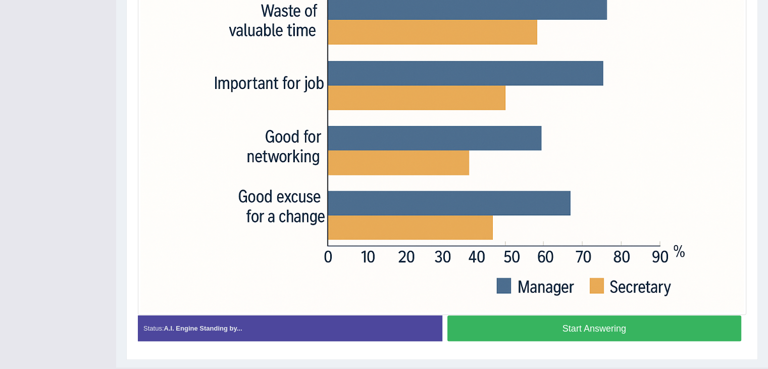
click at [595, 326] on button "Start Answering" at bounding box center [595, 328] width 295 height 26
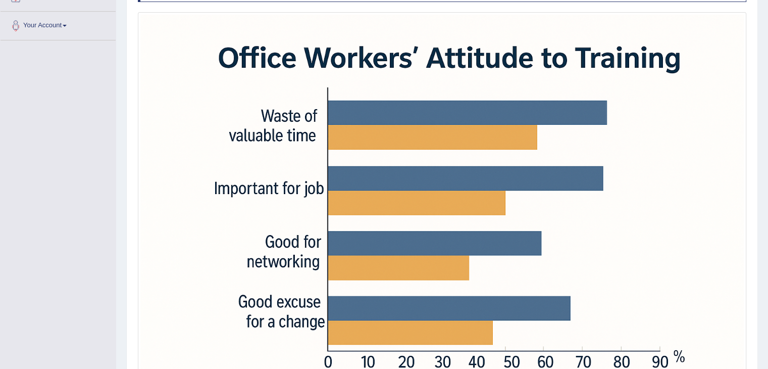
scroll to position [205, 0]
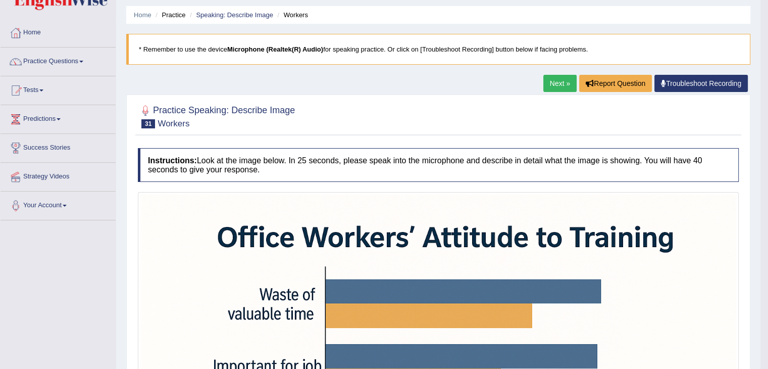
scroll to position [26, 0]
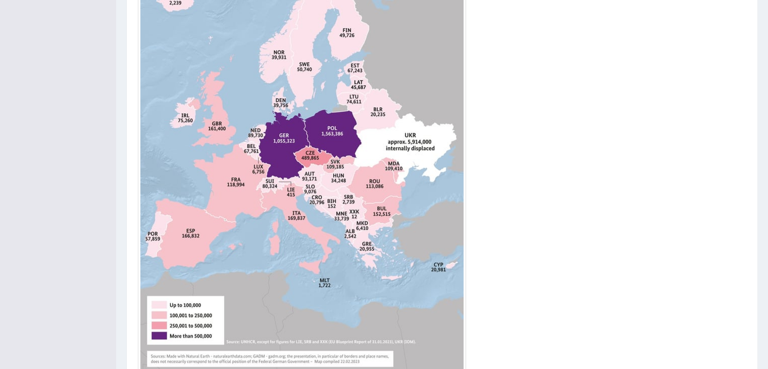
scroll to position [381, 0]
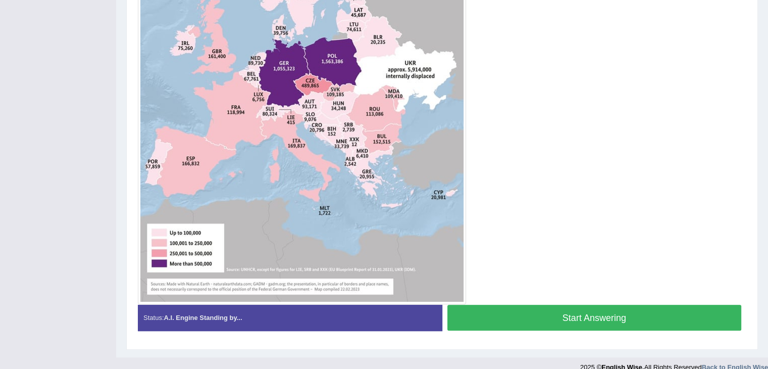
click at [613, 312] on button "Start Answering" at bounding box center [595, 318] width 295 height 26
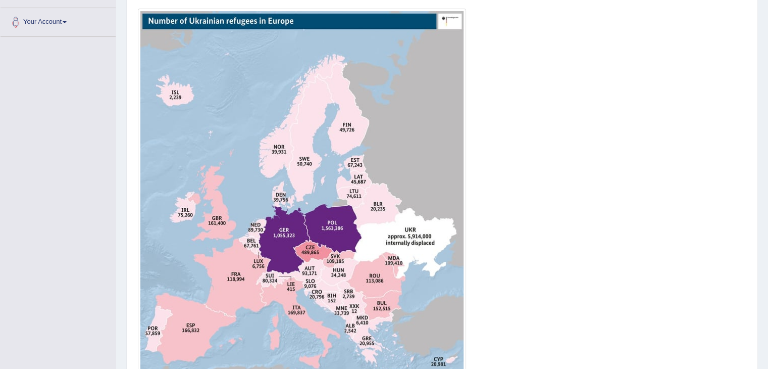
scroll to position [352, 0]
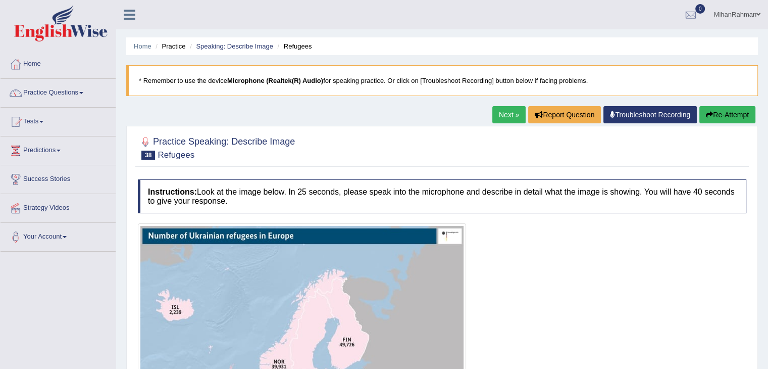
scroll to position [352, 0]
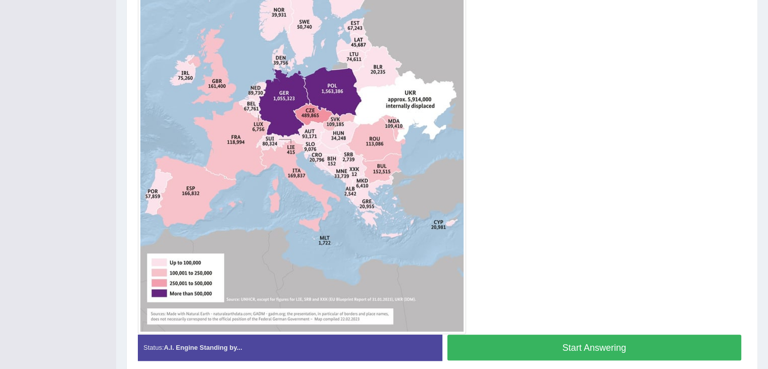
click at [582, 343] on button "Start Answering" at bounding box center [595, 347] width 295 height 26
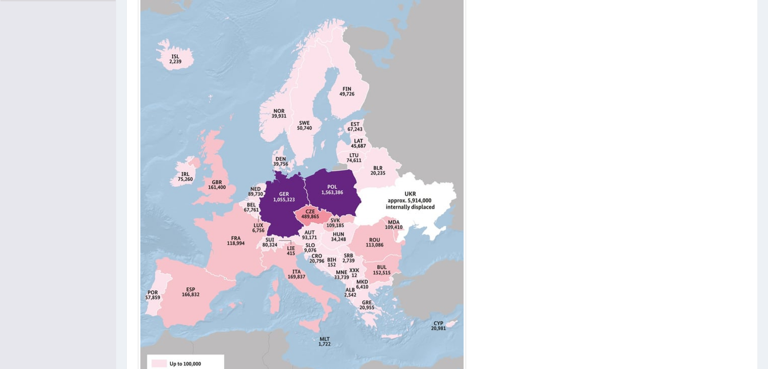
scroll to position [164, 0]
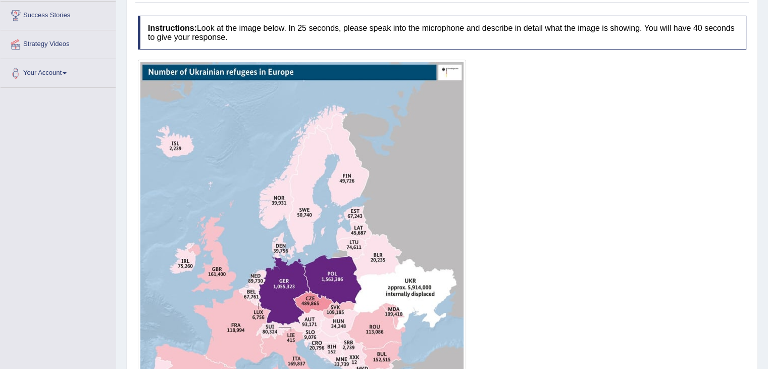
click at [758, 141] on html "Toggle navigation Home Practice Questions Speaking Practice Read Aloud Repeat S…" at bounding box center [384, 20] width 768 height 369
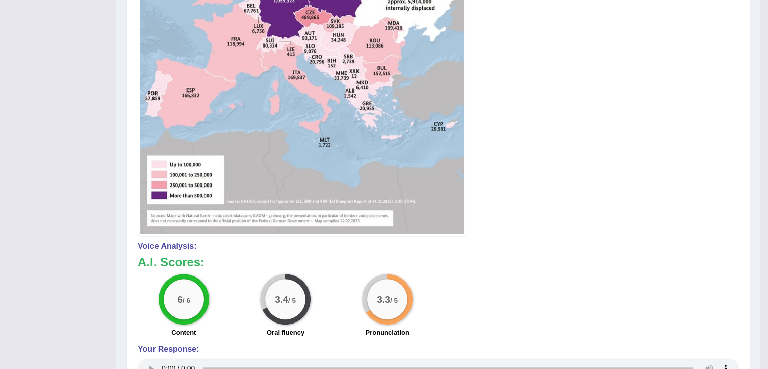
scroll to position [0, 0]
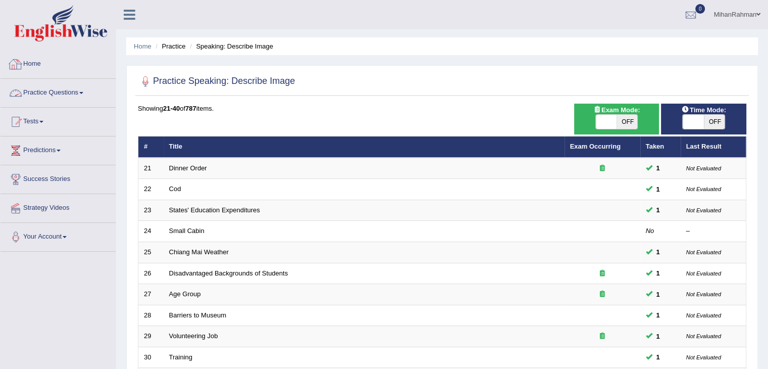
click at [60, 89] on link "Practice Questions" at bounding box center [58, 91] width 115 height 25
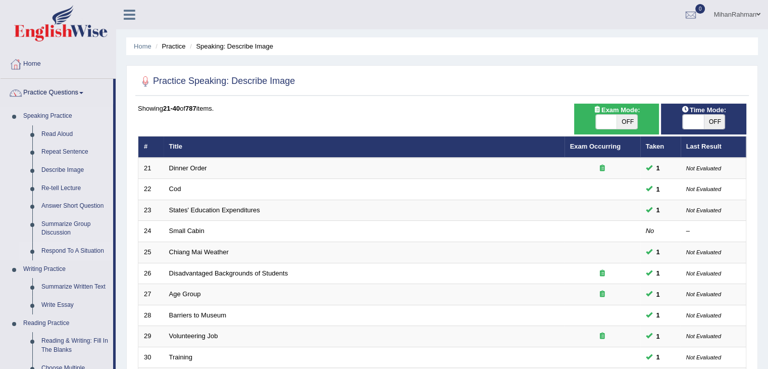
click at [79, 250] on link "Respond To A Situation" at bounding box center [75, 251] width 76 height 18
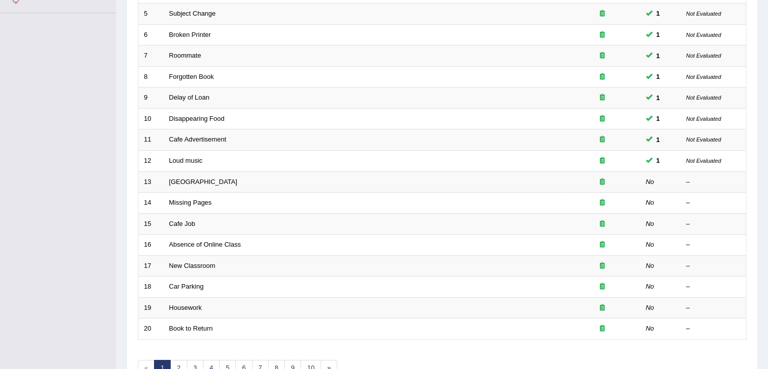
scroll to position [297, 0]
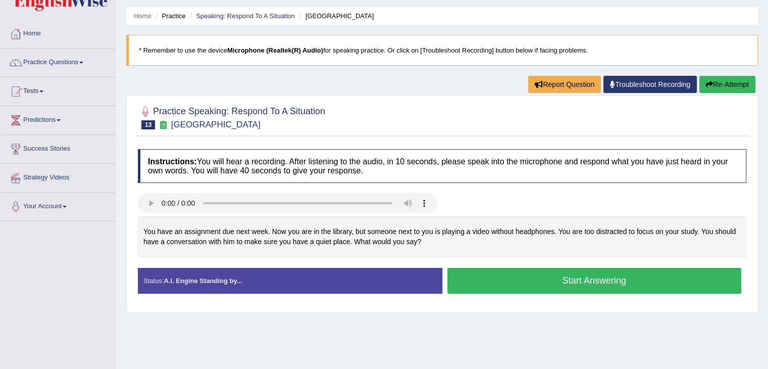
scroll to position [70, 0]
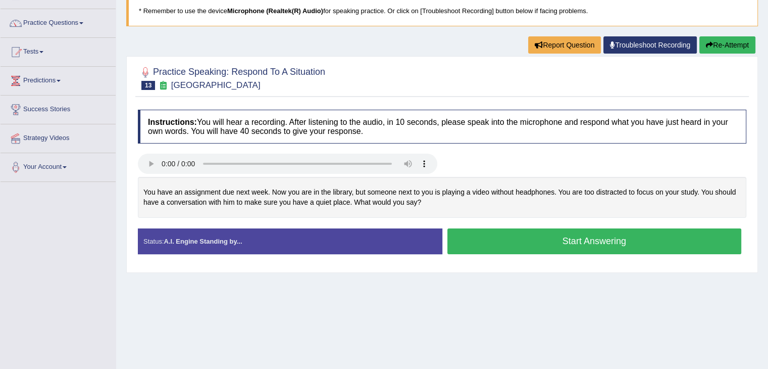
click at [589, 244] on button "Start Answering" at bounding box center [595, 241] width 295 height 26
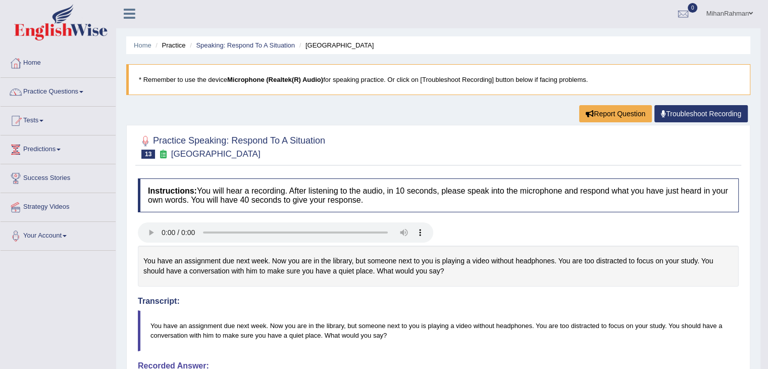
scroll to position [0, 0]
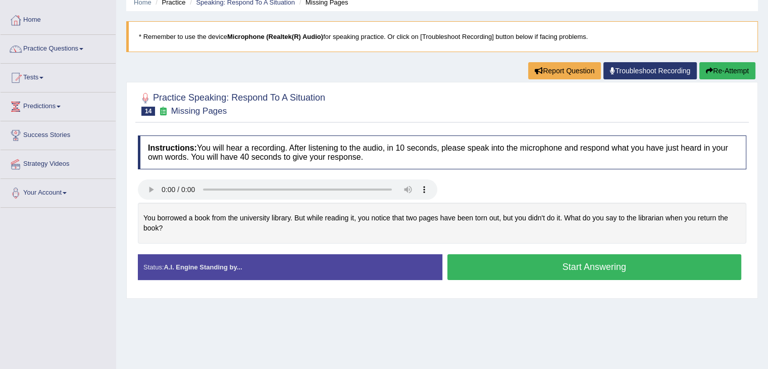
scroll to position [45, 0]
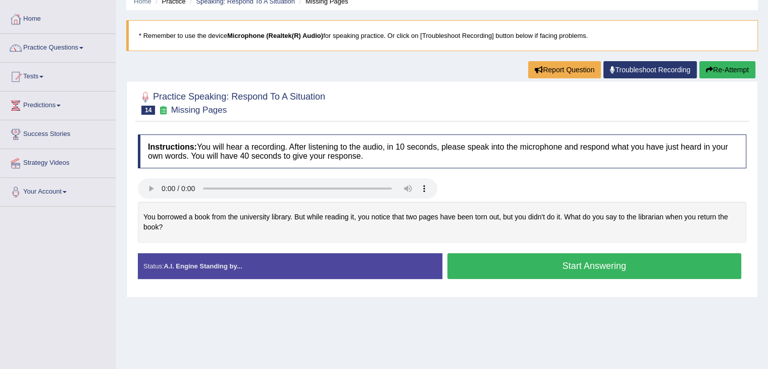
click at [586, 263] on button "Start Answering" at bounding box center [595, 266] width 295 height 26
click at [540, 272] on button "Start Answering" at bounding box center [595, 266] width 295 height 26
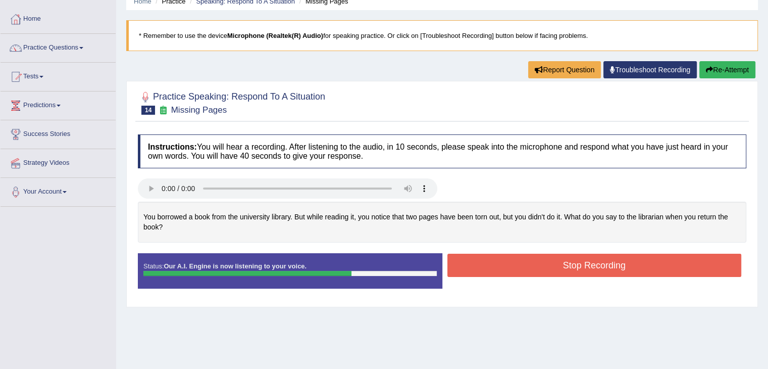
click at [540, 272] on button "Stop Recording" at bounding box center [595, 265] width 295 height 23
